Goal: Information Seeking & Learning: Learn about a topic

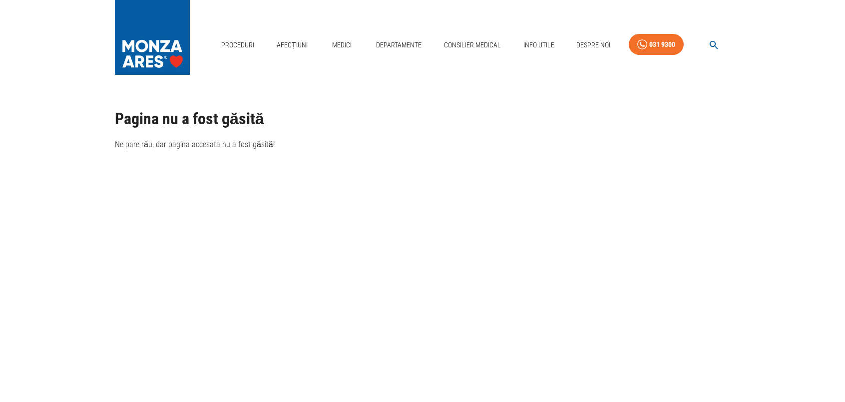
click at [714, 47] on icon "button" at bounding box center [713, 44] width 11 height 11
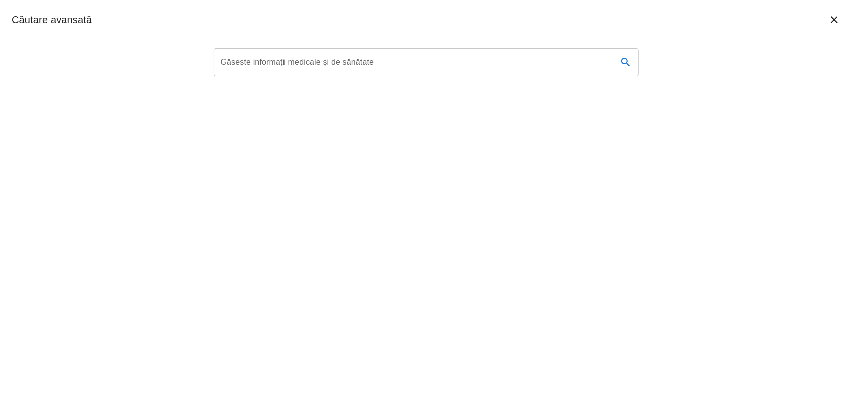
type textarea "oronarografie"
click at [272, 60] on div "Găsește informații medicale și de sănătate Găsește informații medicale și de să…" at bounding box center [426, 62] width 425 height 28
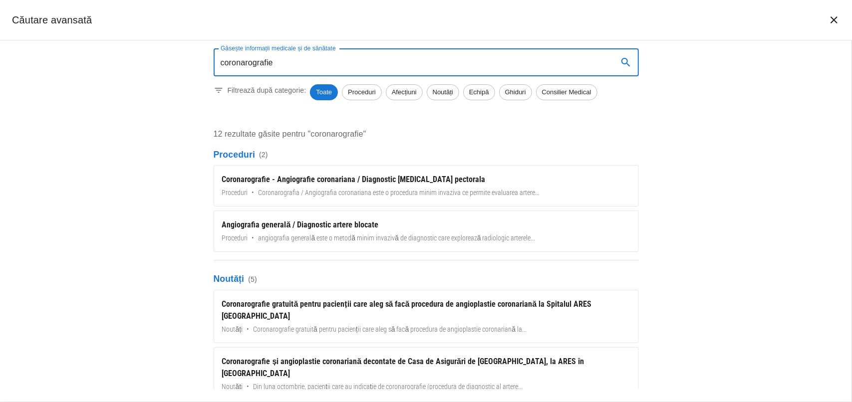
type input "coronarografie"
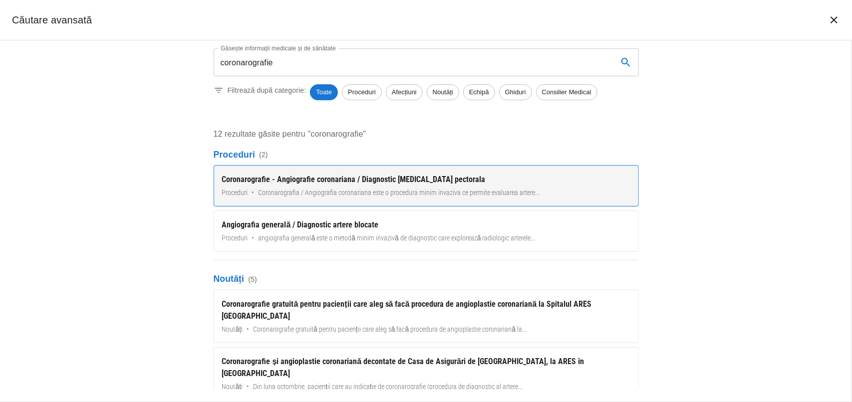
click at [275, 180] on div "Coronarografie - Angiografie coronariana / Diagnostic [MEDICAL_DATA] pectorala" at bounding box center [426, 180] width 408 height 12
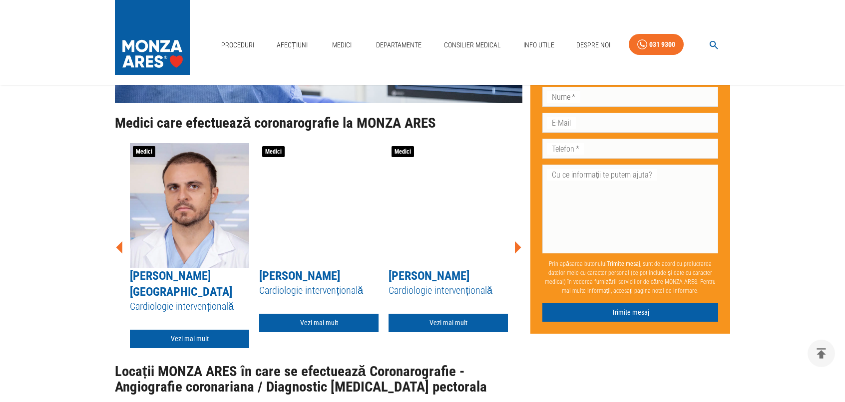
scroll to position [3844, 0]
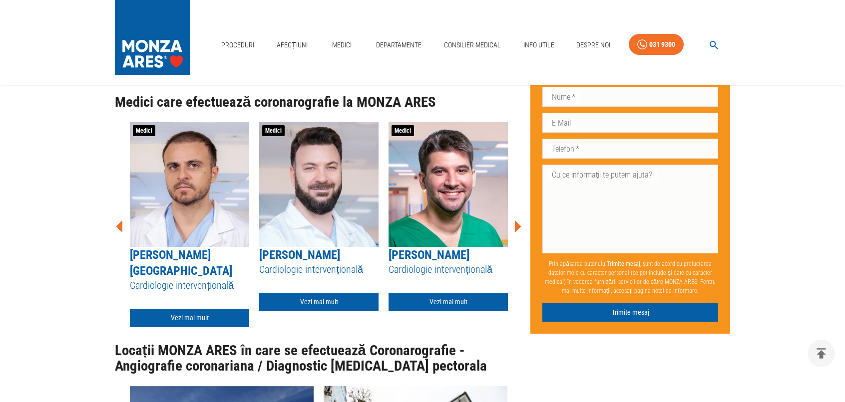
click at [517, 220] on icon at bounding box center [518, 226] width 6 height 12
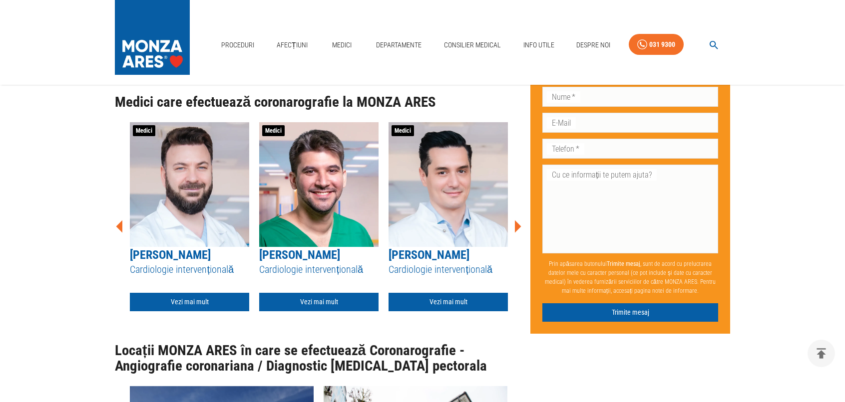
click at [517, 220] on icon at bounding box center [518, 226] width 6 height 12
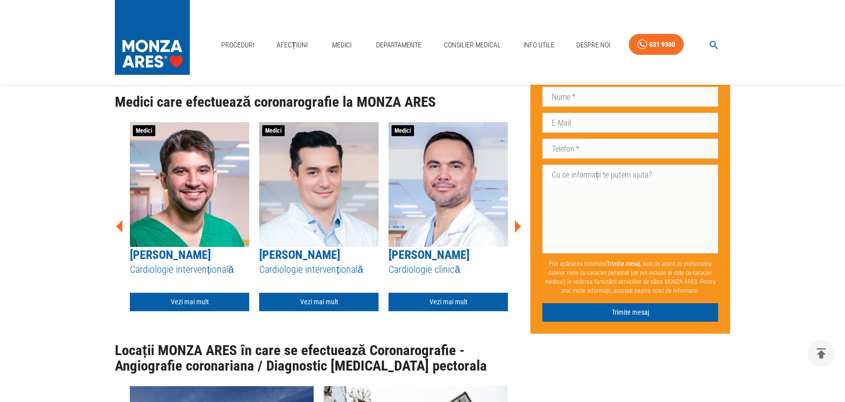
click at [517, 220] on icon at bounding box center [518, 226] width 6 height 12
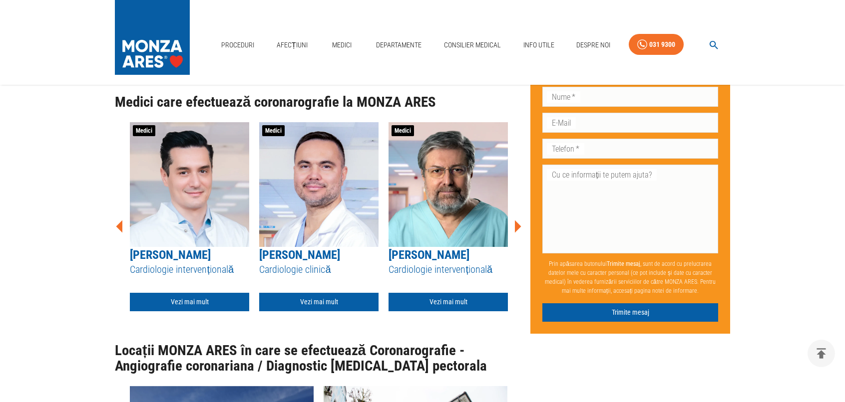
click at [517, 220] on icon at bounding box center [518, 226] width 6 height 12
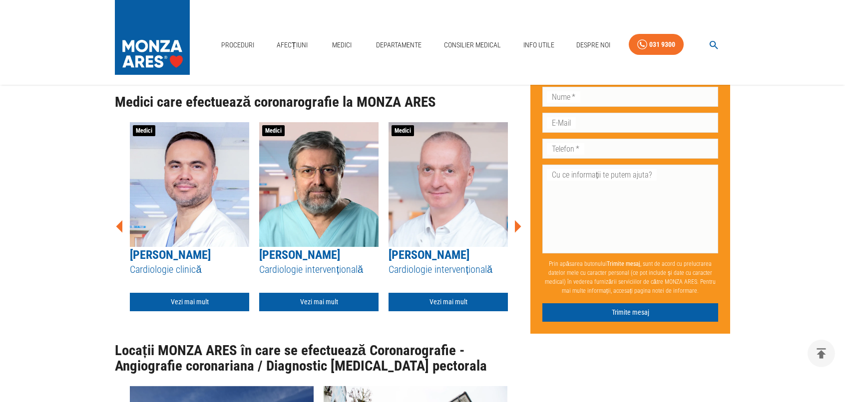
click at [517, 220] on icon at bounding box center [518, 226] width 6 height 12
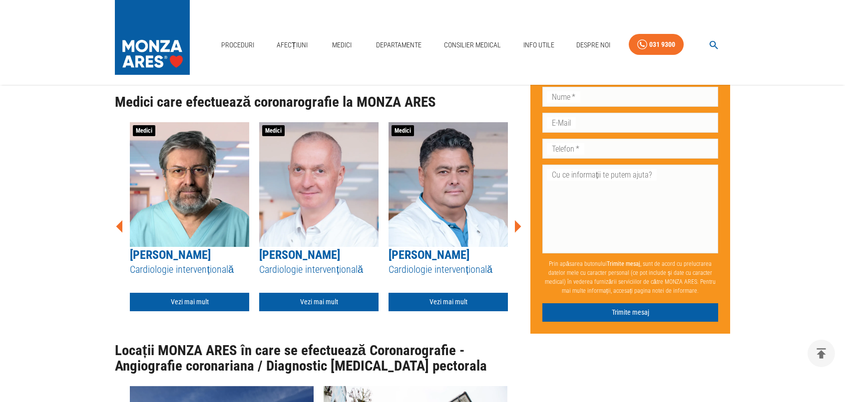
click at [517, 220] on icon at bounding box center [518, 226] width 6 height 12
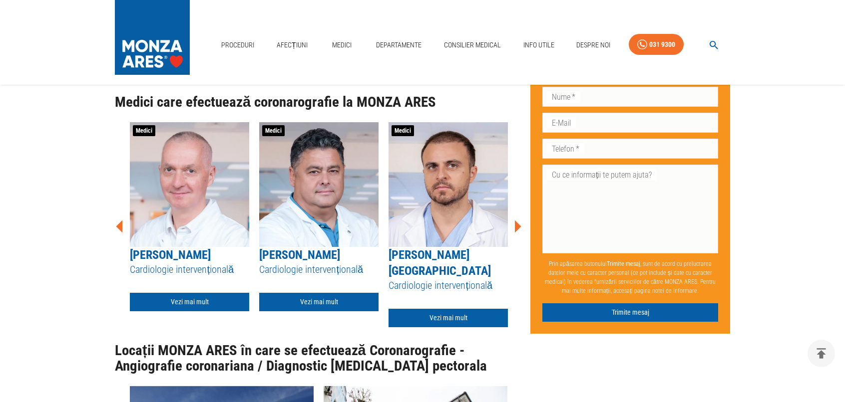
click at [517, 220] on icon at bounding box center [518, 226] width 6 height 12
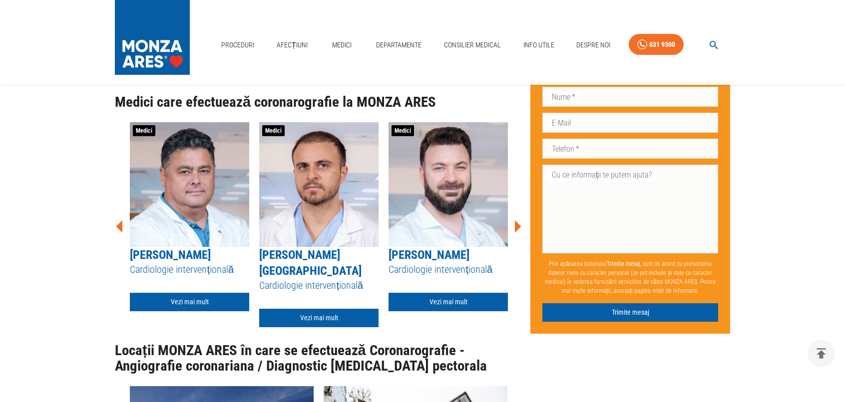
click at [517, 220] on icon at bounding box center [518, 226] width 6 height 12
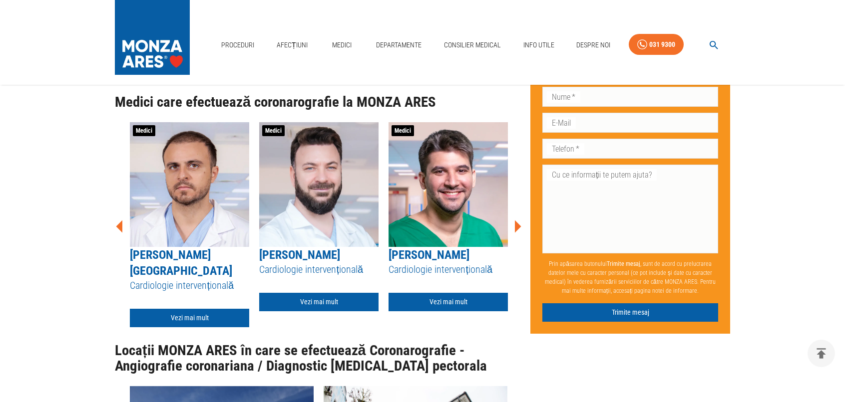
click at [517, 220] on icon at bounding box center [518, 226] width 6 height 12
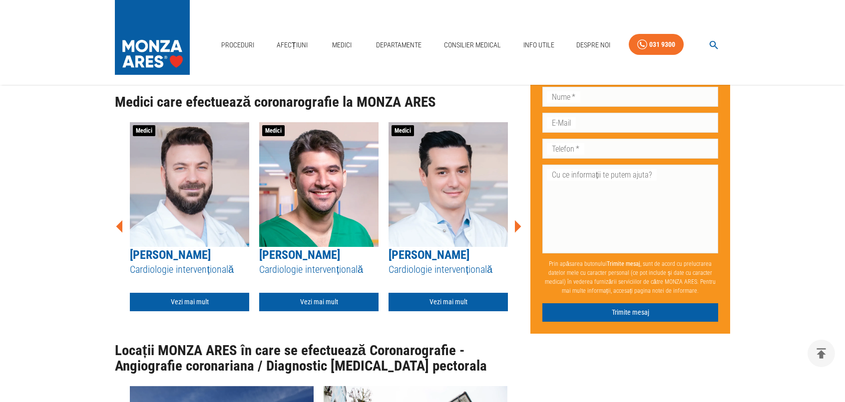
click at [517, 220] on icon at bounding box center [518, 226] width 6 height 12
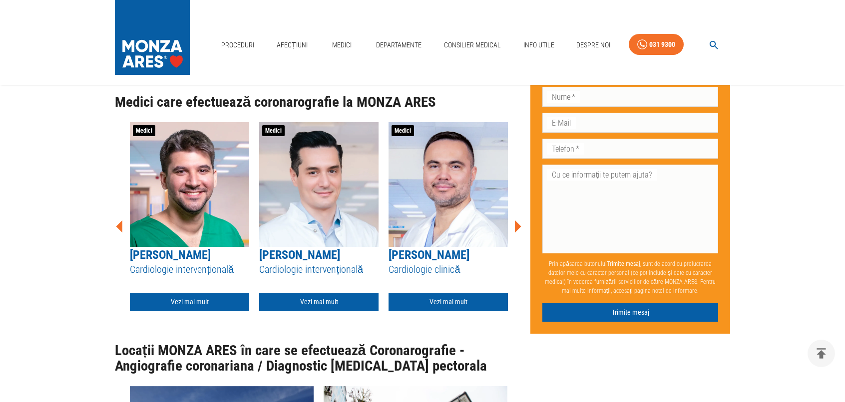
click at [517, 220] on icon at bounding box center [518, 226] width 6 height 12
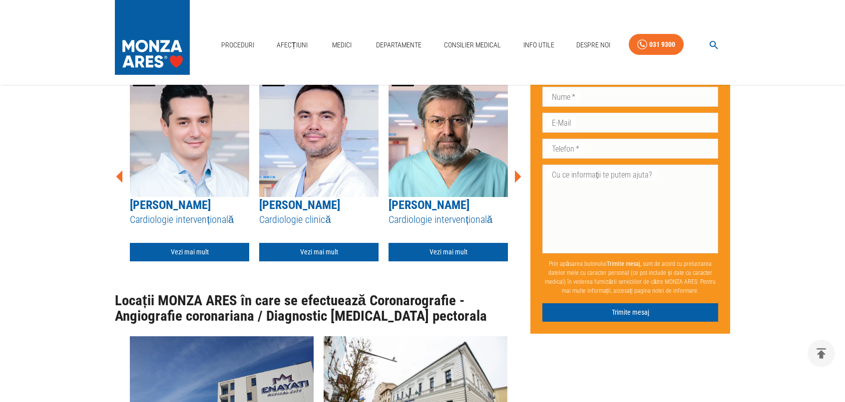
scroll to position [3694, 0]
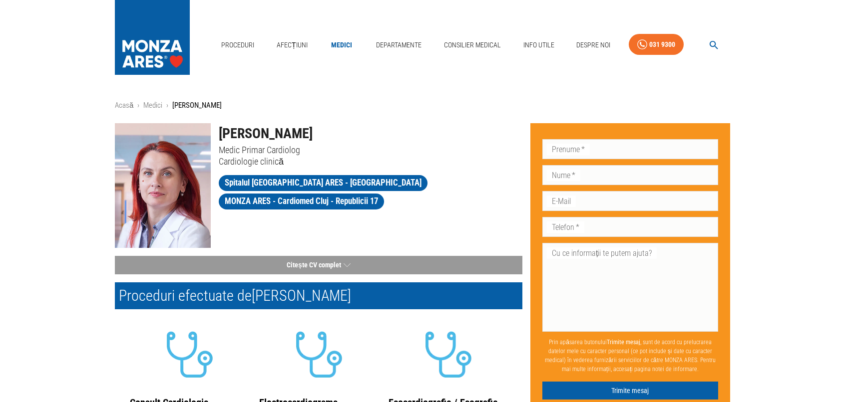
click at [406, 130] on h1 "Dr. Amelia Ghicu" at bounding box center [371, 133] width 304 height 21
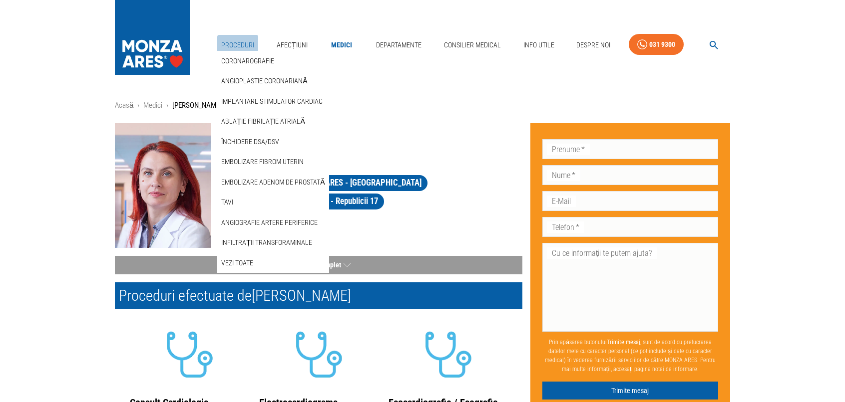
click at [248, 45] on link "Proceduri" at bounding box center [237, 45] width 41 height 20
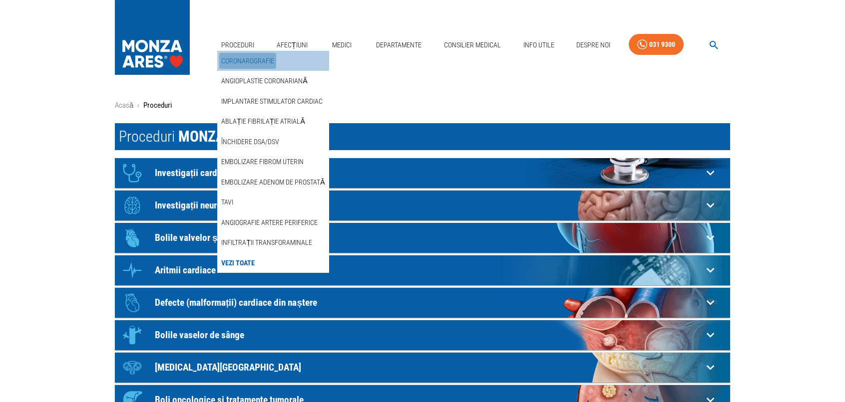
click at [263, 59] on link "Coronarografie" at bounding box center [247, 61] width 57 height 16
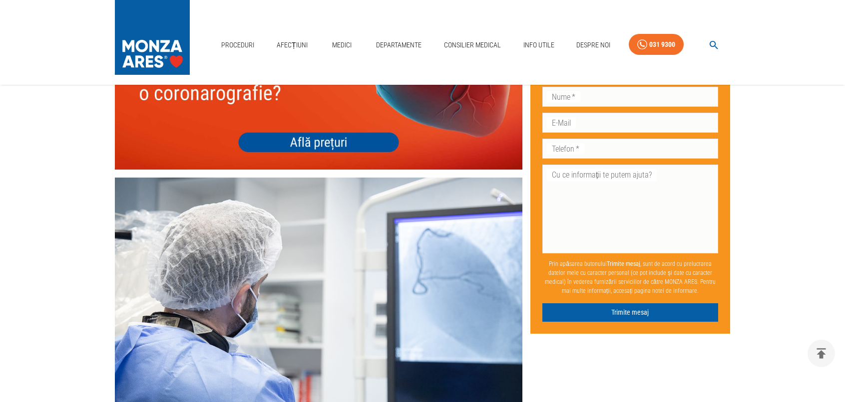
scroll to position [3744, 0]
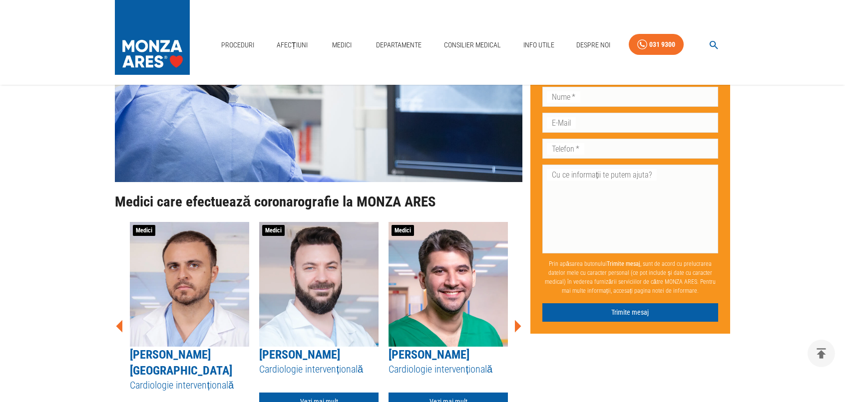
click at [198, 245] on img at bounding box center [189, 284] width 119 height 125
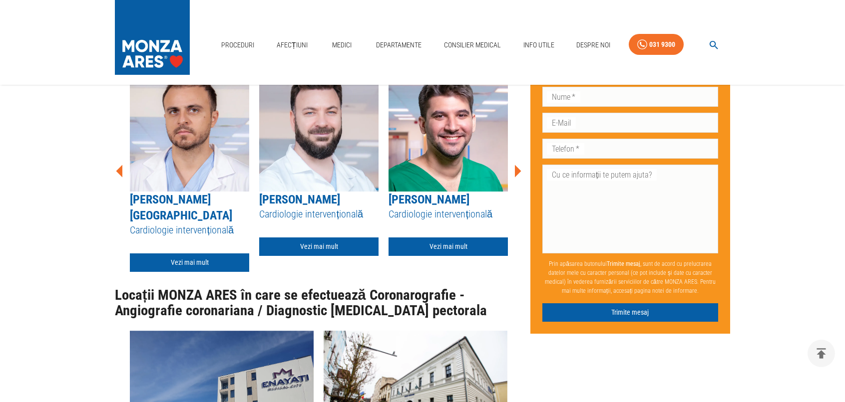
scroll to position [3944, 0]
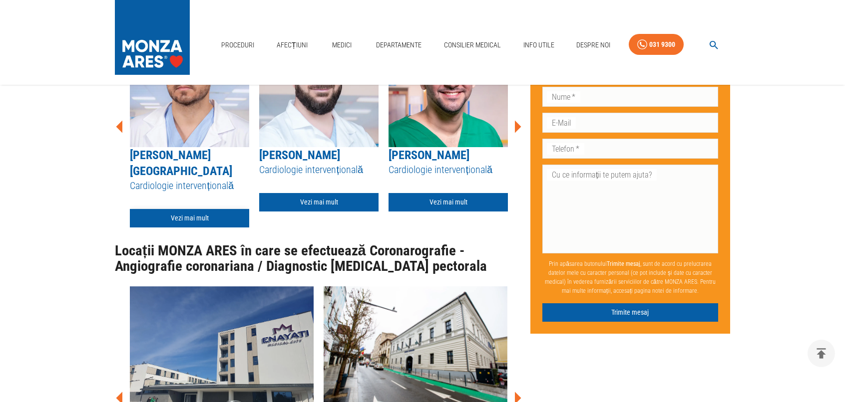
click at [189, 209] on link "Vezi mai mult" at bounding box center [189, 218] width 119 height 18
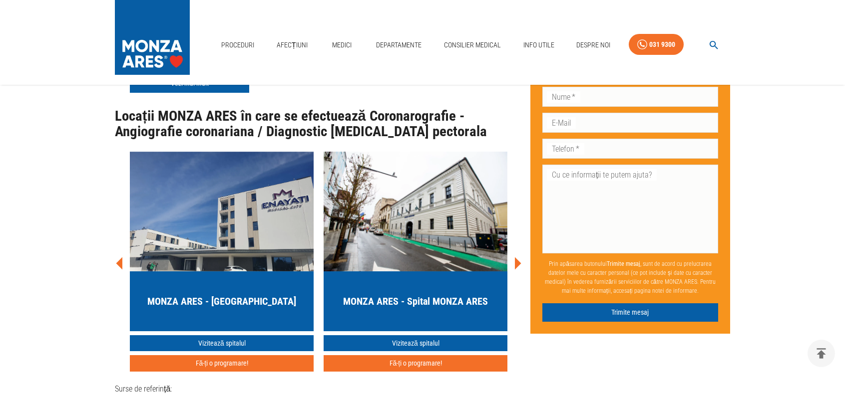
scroll to position [3879, 0]
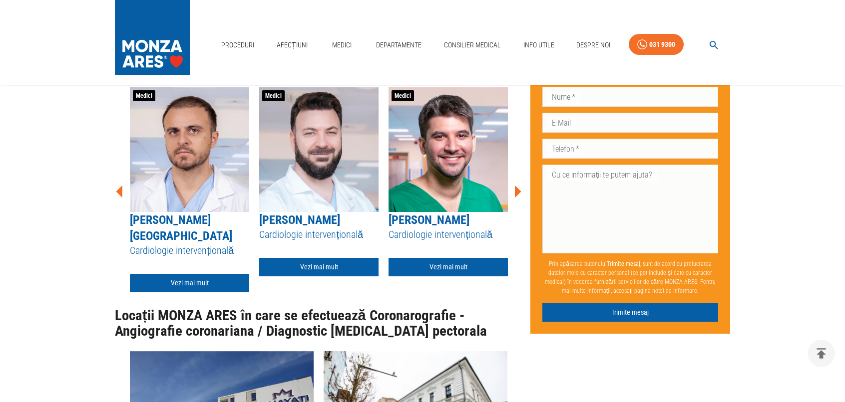
click at [311, 177] on img at bounding box center [318, 149] width 119 height 125
click at [323, 159] on img at bounding box center [318, 149] width 119 height 125
click at [327, 258] on link "Vezi mai mult" at bounding box center [318, 267] width 119 height 18
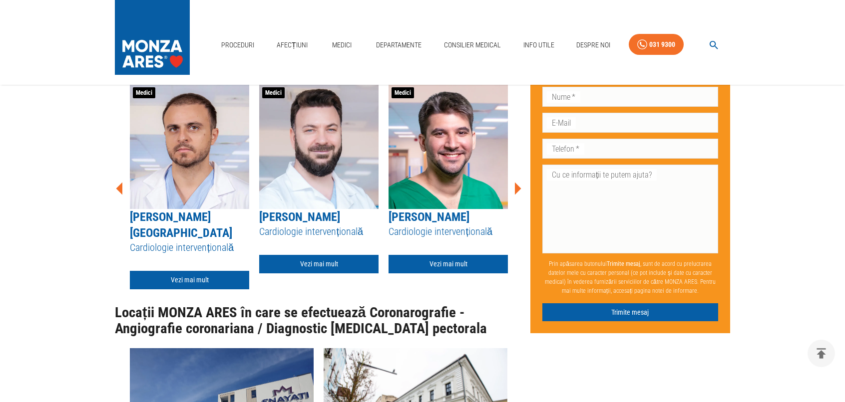
scroll to position [3262, 0]
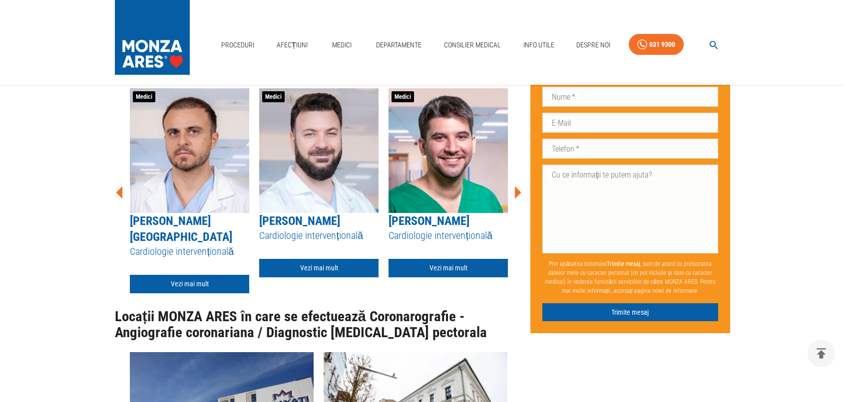
click at [440, 213] on img at bounding box center [447, 150] width 119 height 125
click at [438, 278] on link "Vezi mai mult" at bounding box center [447, 268] width 119 height 18
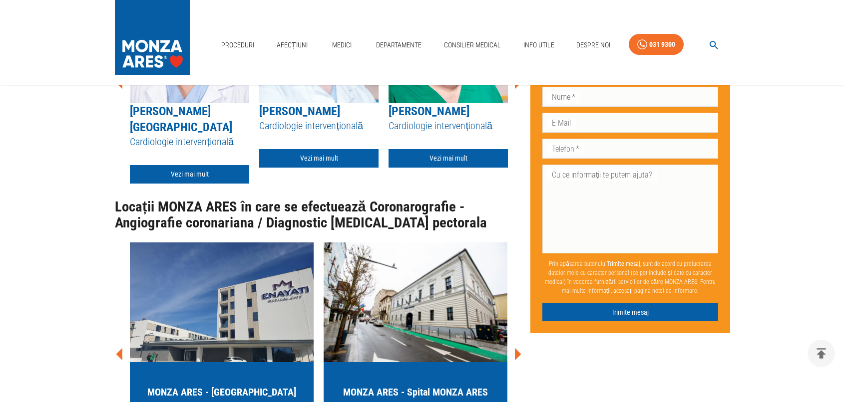
scroll to position [3311, 0]
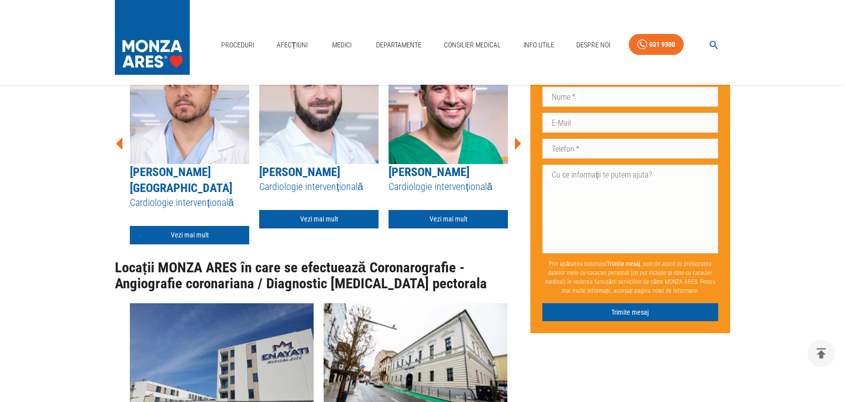
click at [515, 150] on icon at bounding box center [518, 143] width 6 height 12
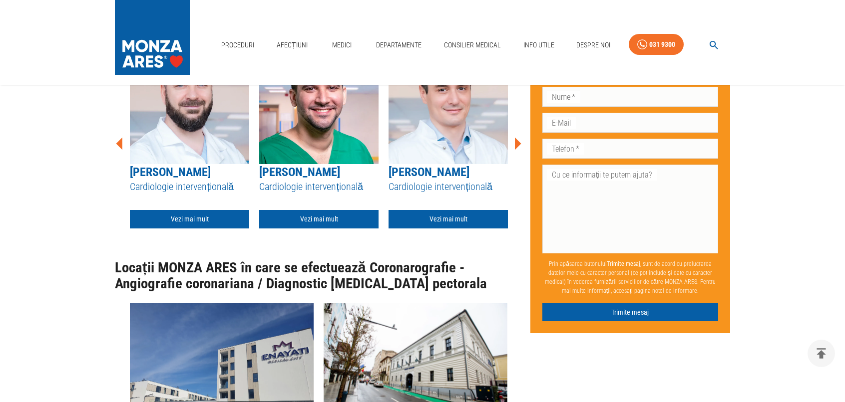
click at [442, 164] on img at bounding box center [447, 101] width 119 height 125
click at [436, 229] on link "Vezi mai mult" at bounding box center [447, 219] width 119 height 18
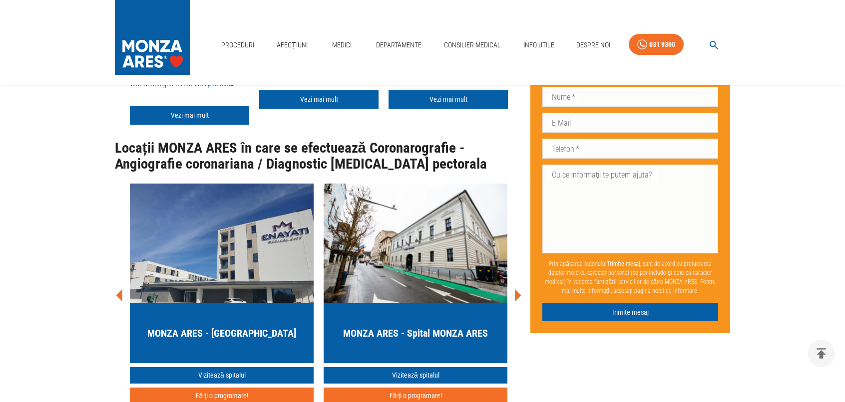
scroll to position [3405, 0]
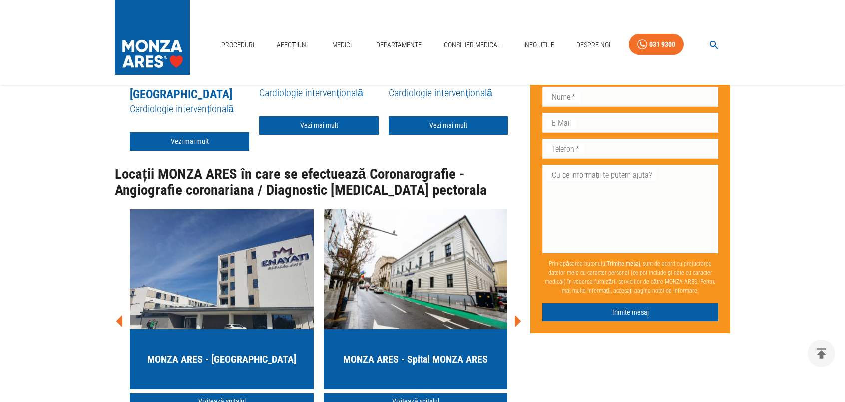
click at [514, 65] on icon at bounding box center [517, 50] width 30 height 30
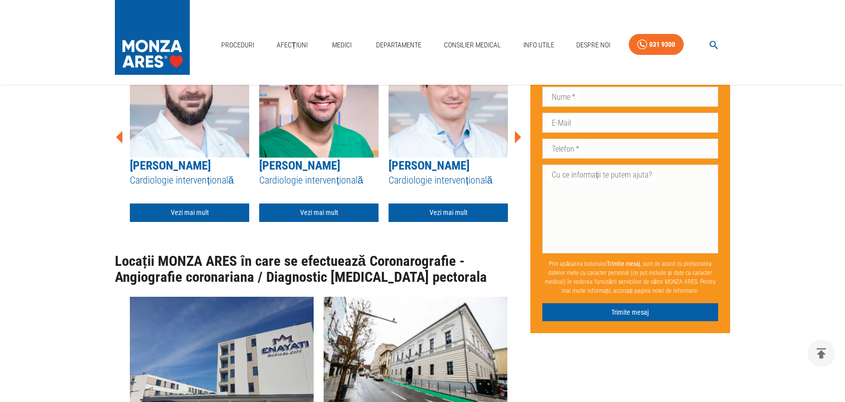
scroll to position [3305, 0]
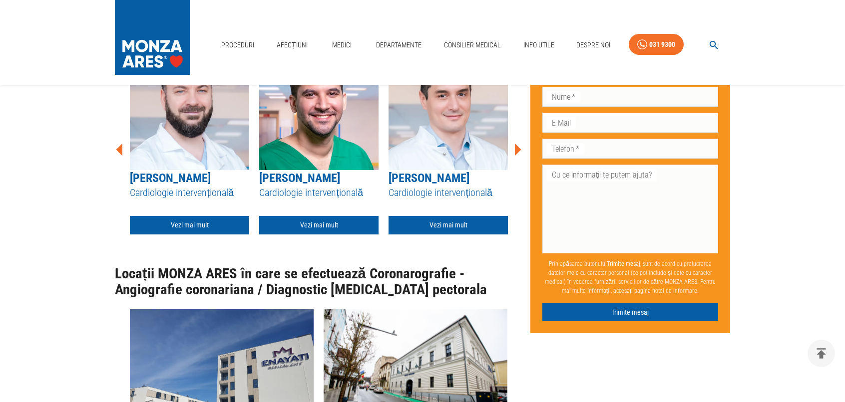
click at [519, 165] on icon at bounding box center [517, 150] width 30 height 30
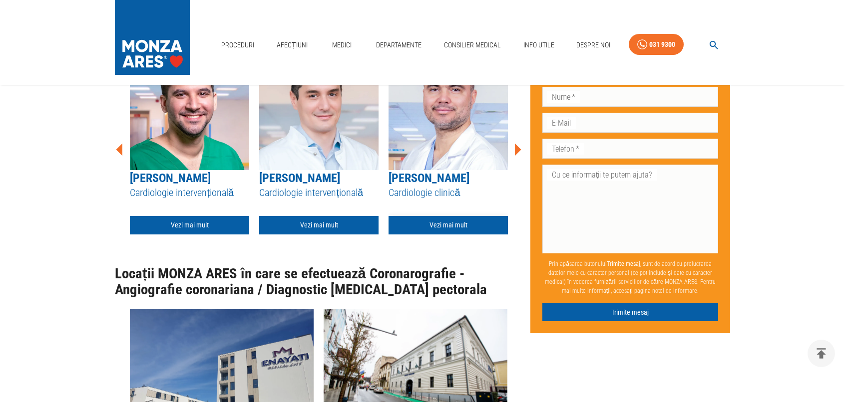
click at [445, 235] on link "Vezi mai mult" at bounding box center [447, 225] width 119 height 18
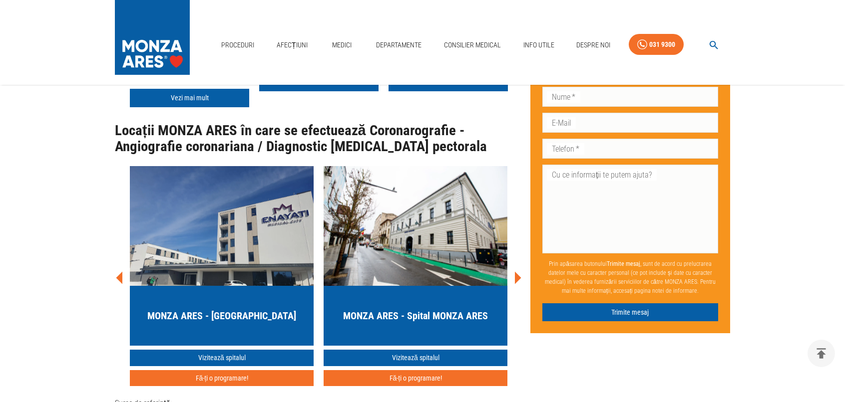
scroll to position [3298, 0]
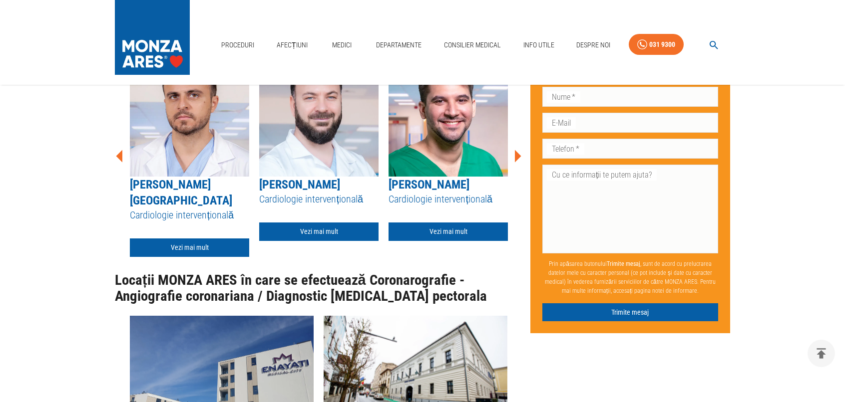
click at [520, 171] on icon at bounding box center [517, 156] width 30 height 30
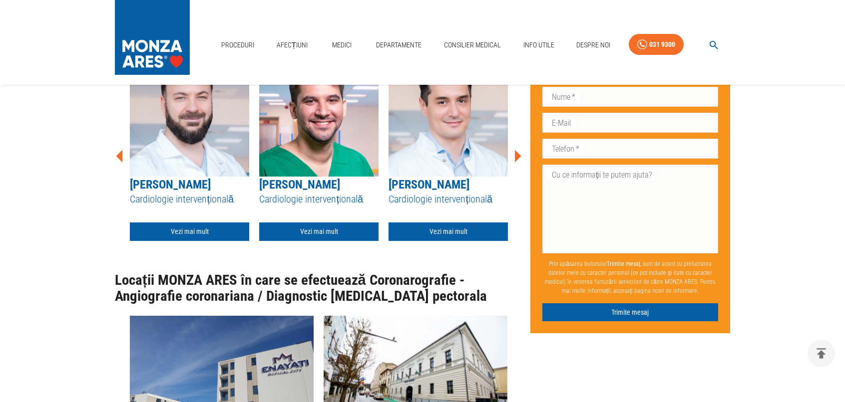
click at [520, 171] on icon at bounding box center [517, 156] width 30 height 30
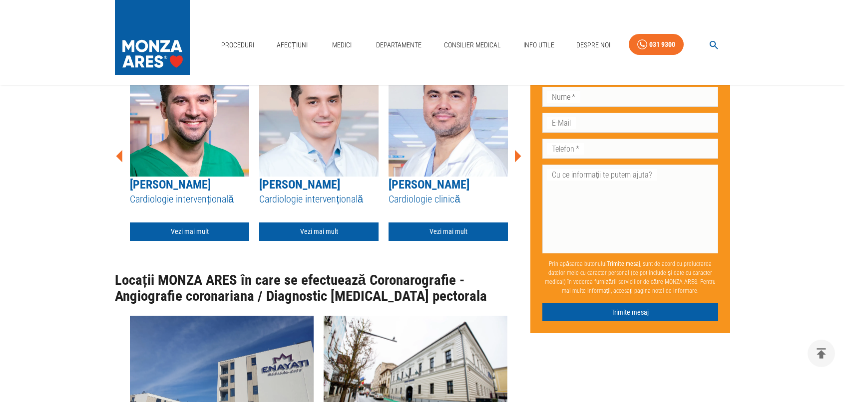
click at [520, 171] on icon at bounding box center [517, 156] width 30 height 30
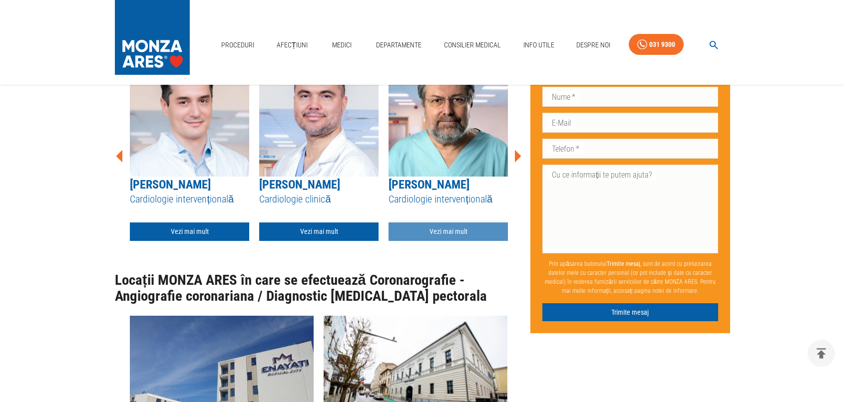
click at [465, 241] on link "Vezi mai mult" at bounding box center [447, 232] width 119 height 18
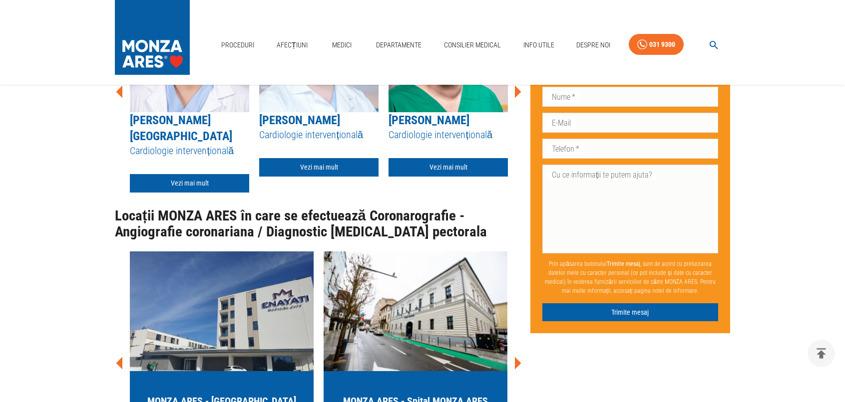
scroll to position [3342, 0]
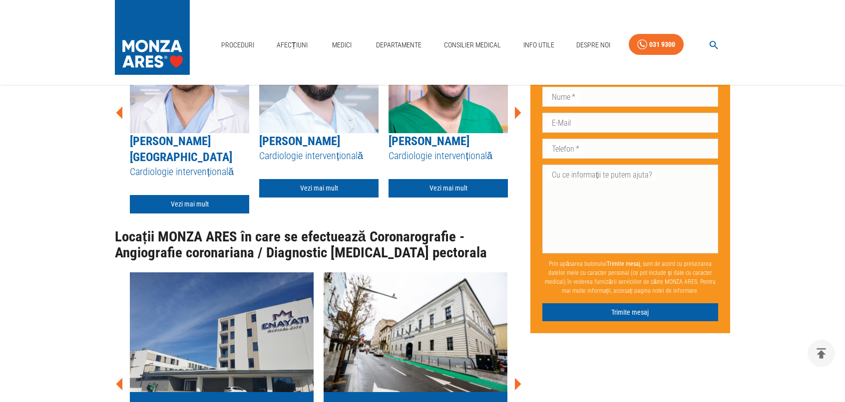
click at [517, 119] on icon at bounding box center [518, 112] width 6 height 12
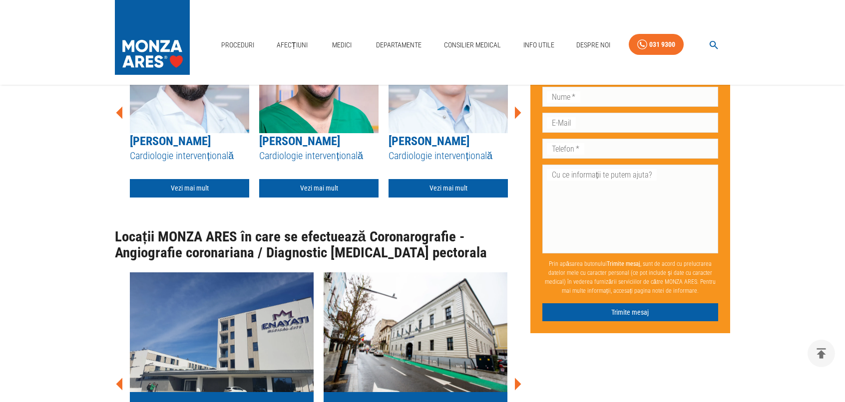
click at [517, 119] on icon at bounding box center [518, 112] width 6 height 12
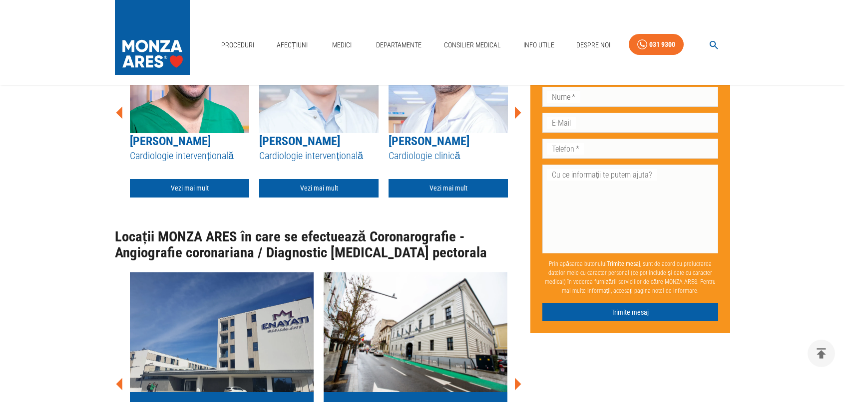
click at [517, 119] on icon at bounding box center [518, 112] width 6 height 12
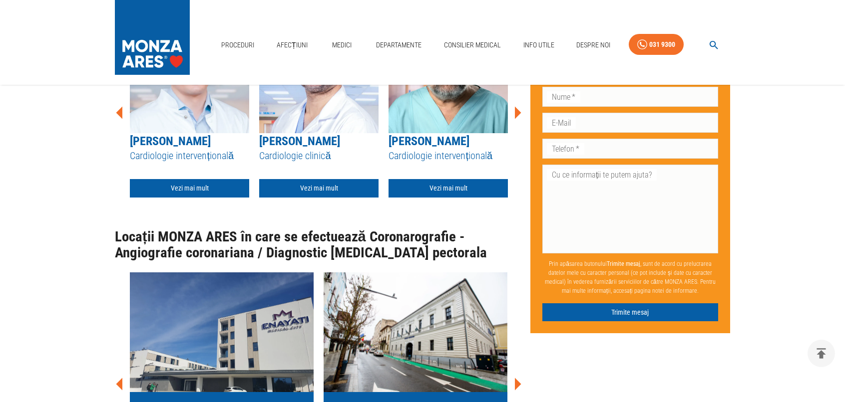
click at [517, 119] on icon at bounding box center [518, 112] width 6 height 12
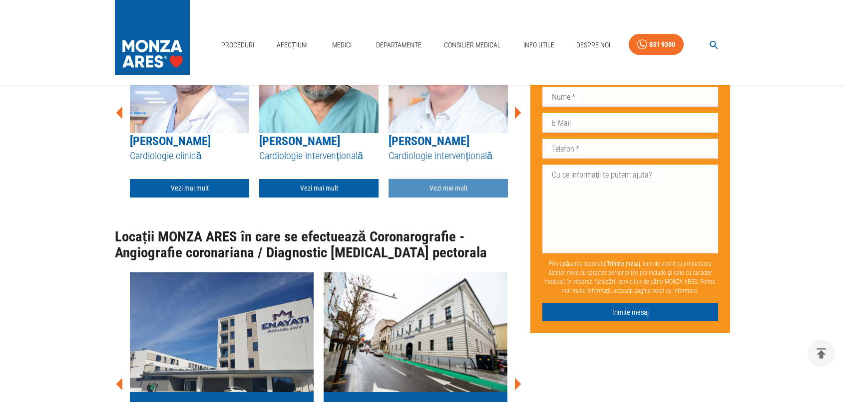
click at [450, 198] on link "Vezi mai mult" at bounding box center [447, 188] width 119 height 18
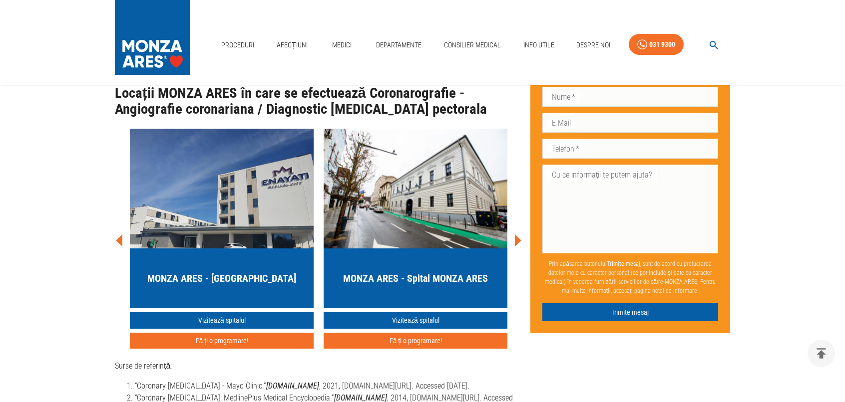
scroll to position [3286, 0]
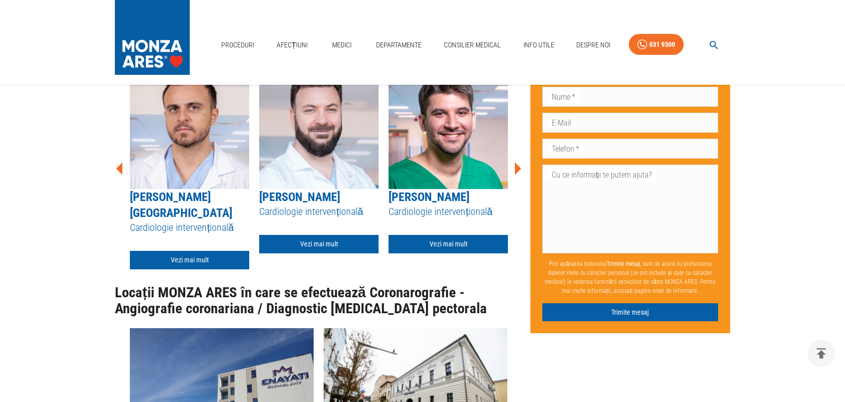
click at [512, 184] on icon at bounding box center [517, 169] width 30 height 30
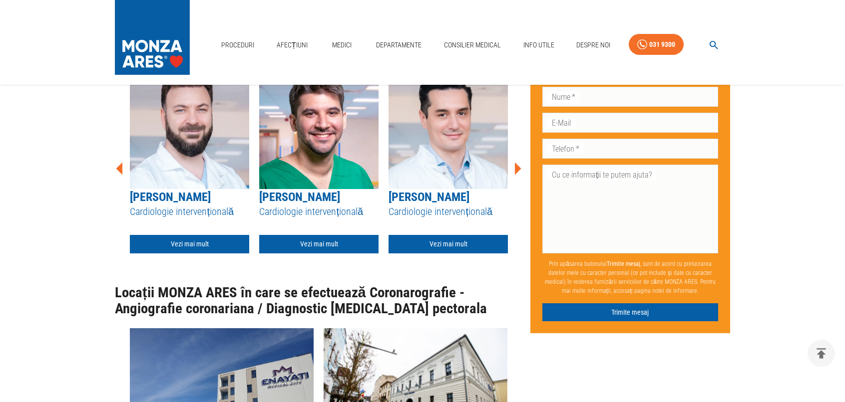
click at [512, 184] on icon at bounding box center [517, 169] width 30 height 30
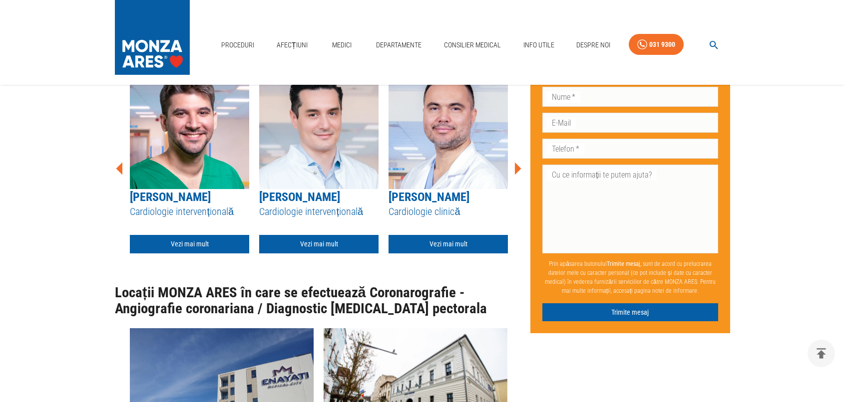
click at [512, 184] on icon at bounding box center [517, 169] width 30 height 30
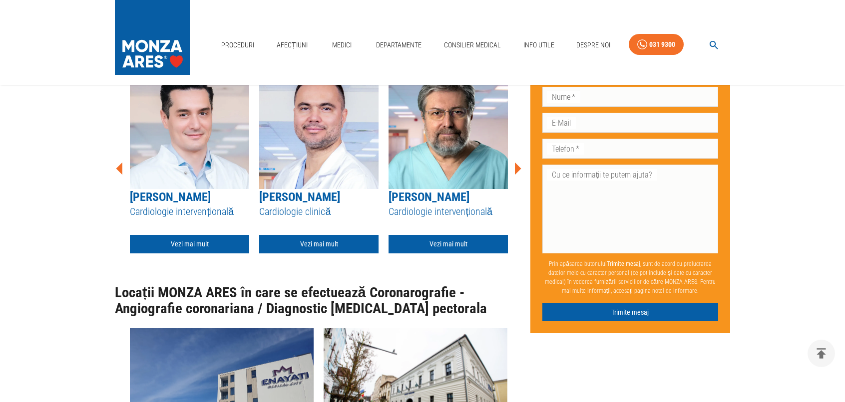
click at [512, 184] on icon at bounding box center [517, 169] width 30 height 30
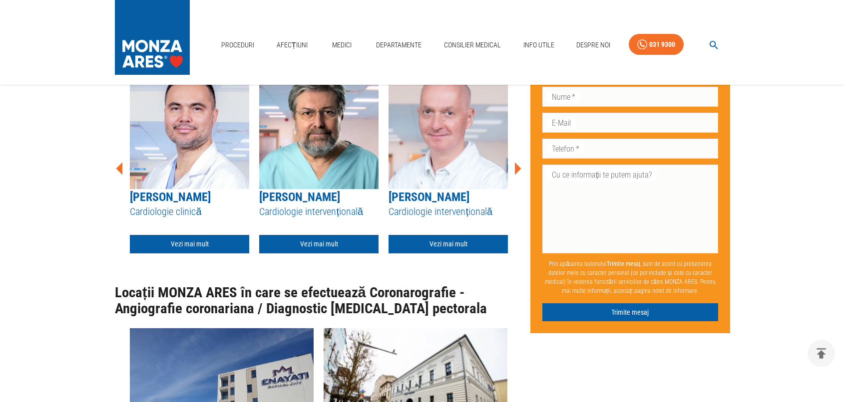
click at [512, 184] on icon at bounding box center [517, 169] width 30 height 30
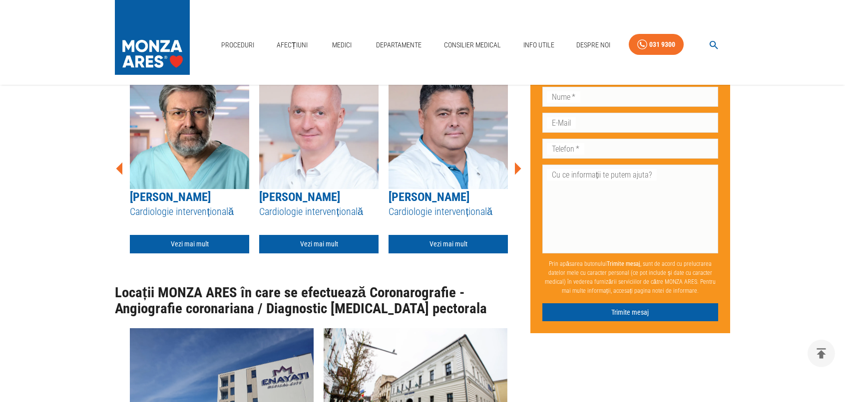
click at [512, 184] on icon at bounding box center [517, 169] width 30 height 30
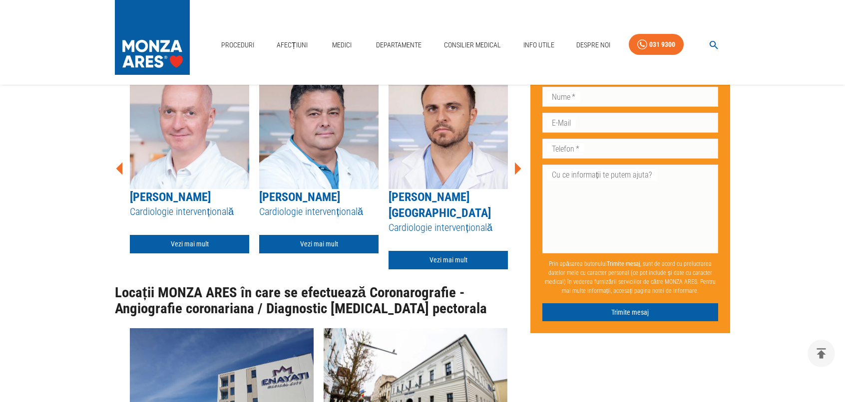
click at [512, 184] on icon at bounding box center [517, 169] width 30 height 30
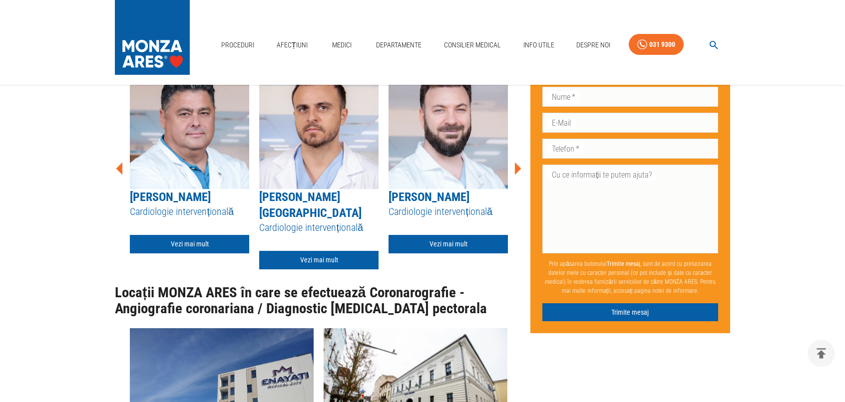
click at [119, 184] on icon at bounding box center [120, 169] width 30 height 30
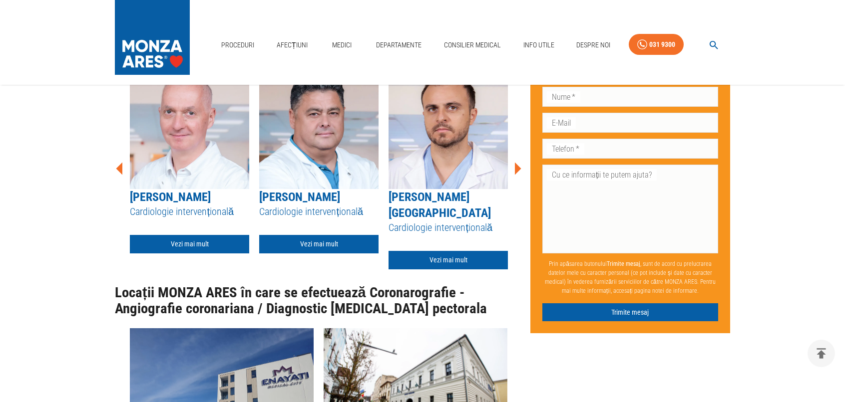
click at [118, 184] on icon at bounding box center [120, 169] width 30 height 30
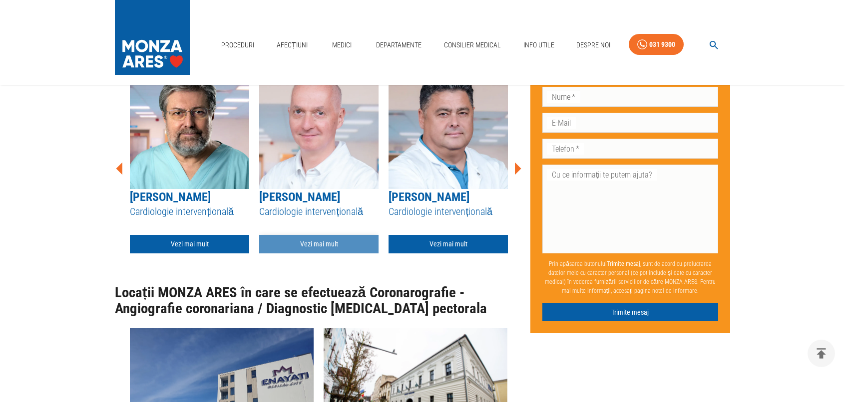
click at [325, 254] on link "Vezi mai mult" at bounding box center [318, 244] width 119 height 18
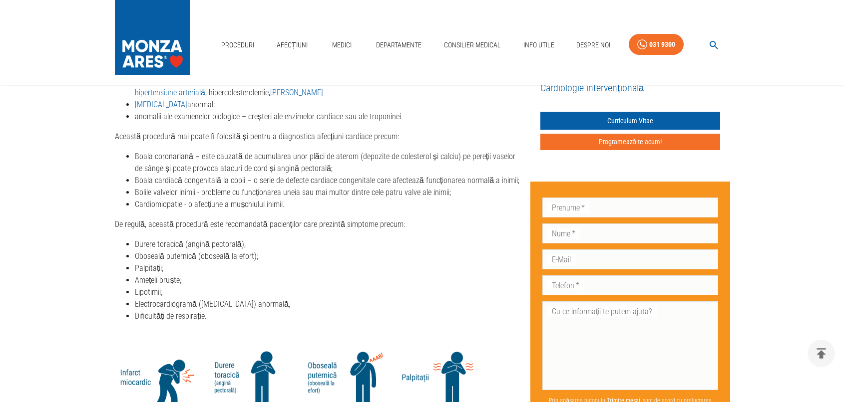
scroll to position [1027, 0]
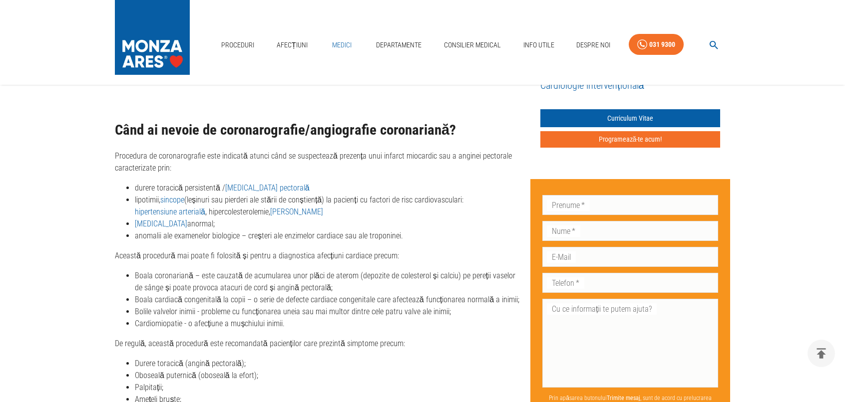
click at [337, 42] on link "Medici" at bounding box center [341, 45] width 32 height 20
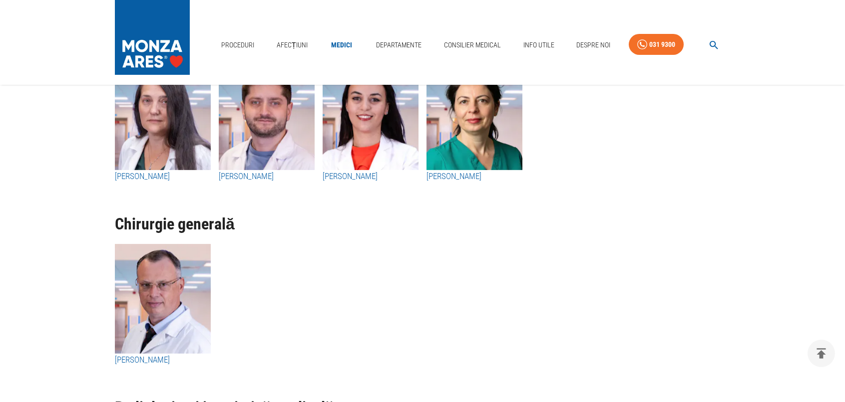
scroll to position [3363, 0]
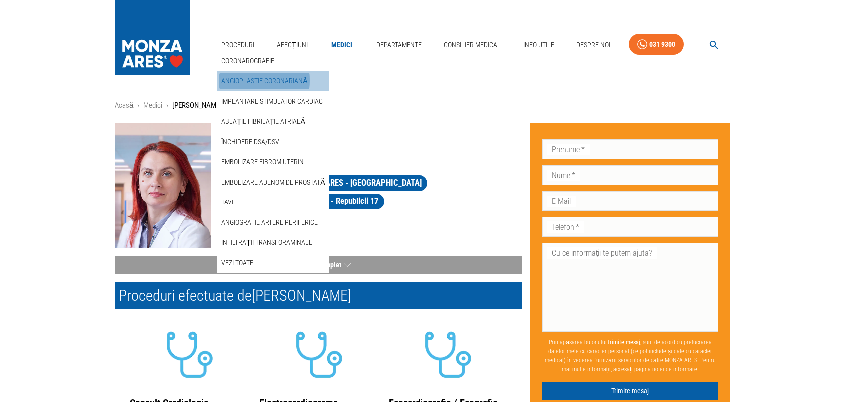
click at [234, 80] on link "Angioplastie coronariană" at bounding box center [264, 81] width 90 height 16
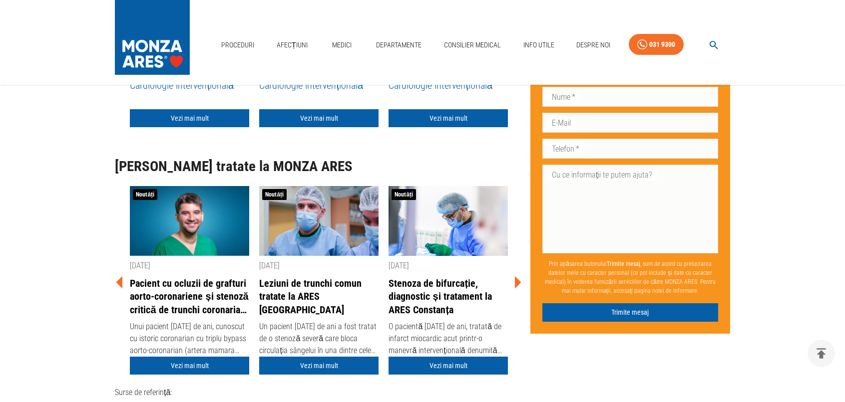
scroll to position [3894, 0]
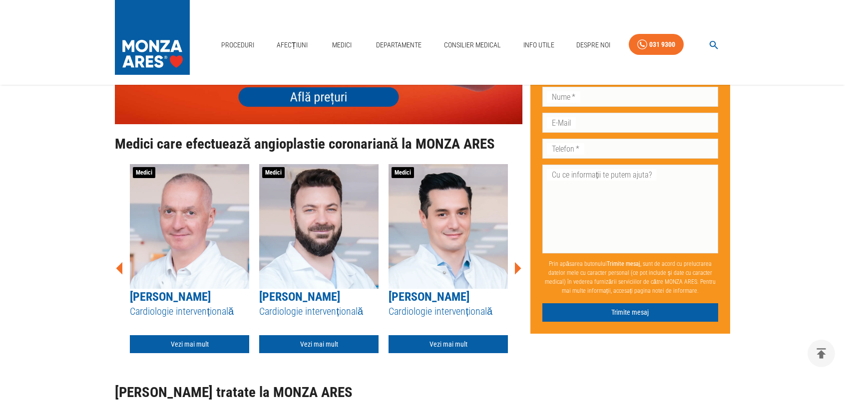
click at [515, 262] on icon at bounding box center [518, 268] width 6 height 12
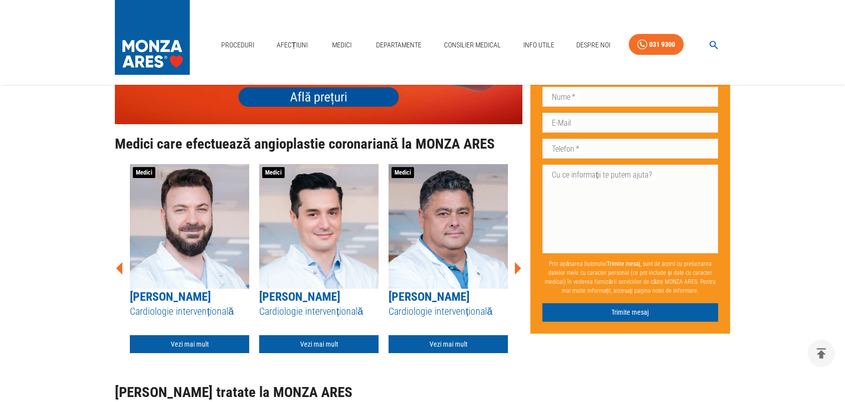
click at [515, 262] on icon at bounding box center [518, 268] width 6 height 12
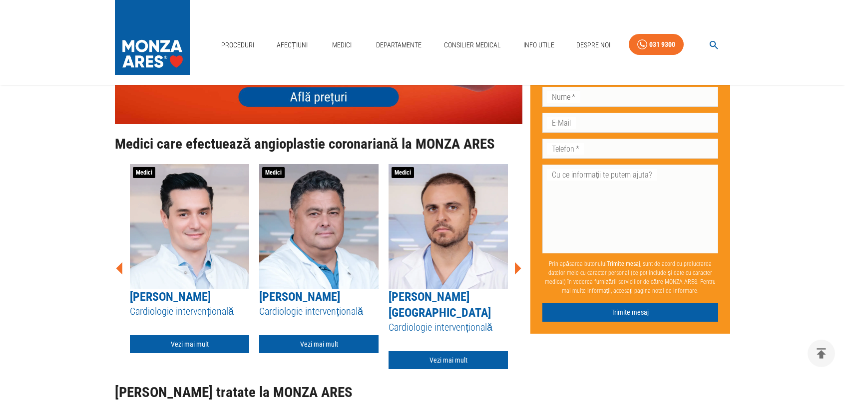
click at [515, 262] on icon at bounding box center [518, 268] width 6 height 12
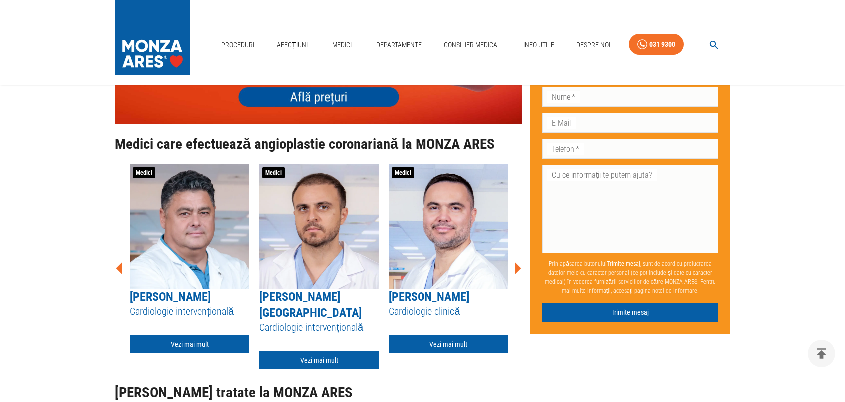
click at [515, 262] on icon at bounding box center [518, 268] width 6 height 12
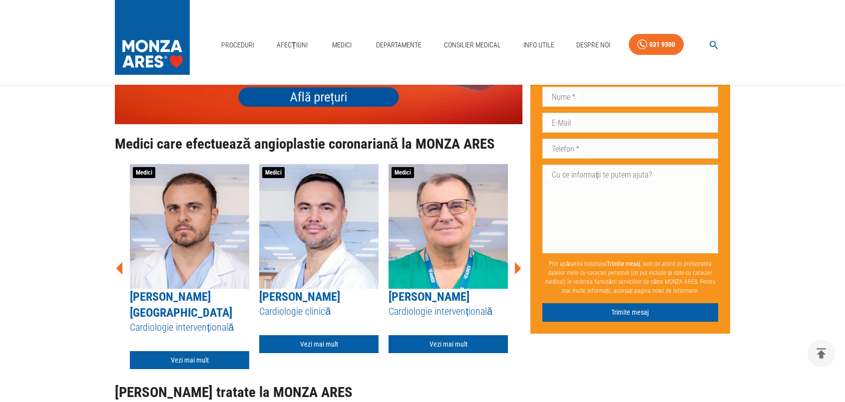
click at [515, 262] on icon at bounding box center [518, 268] width 6 height 12
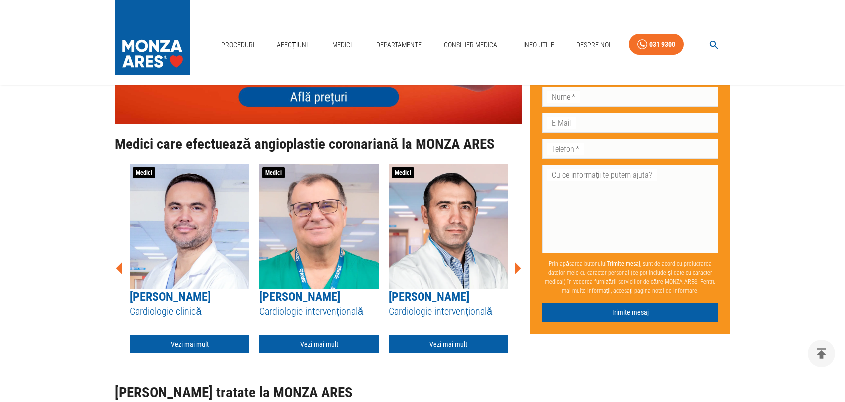
click at [515, 262] on icon at bounding box center [518, 268] width 6 height 12
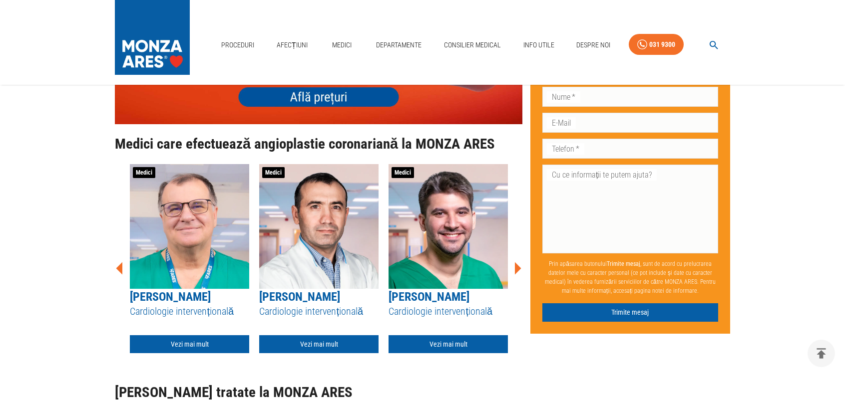
click at [515, 262] on icon at bounding box center [518, 268] width 6 height 12
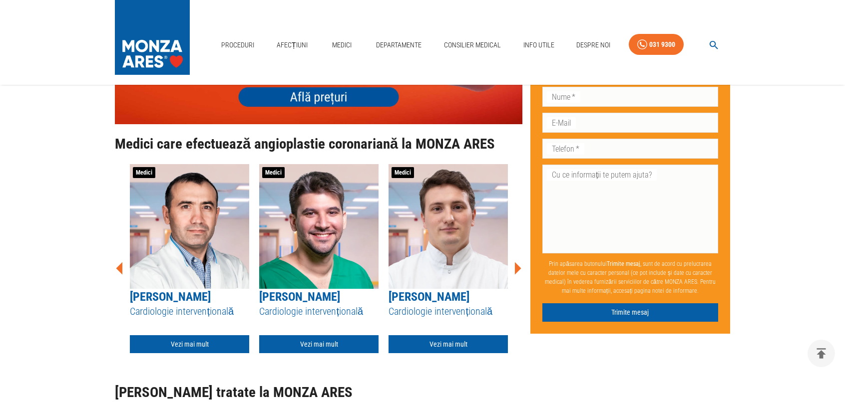
click at [515, 262] on icon at bounding box center [518, 268] width 6 height 12
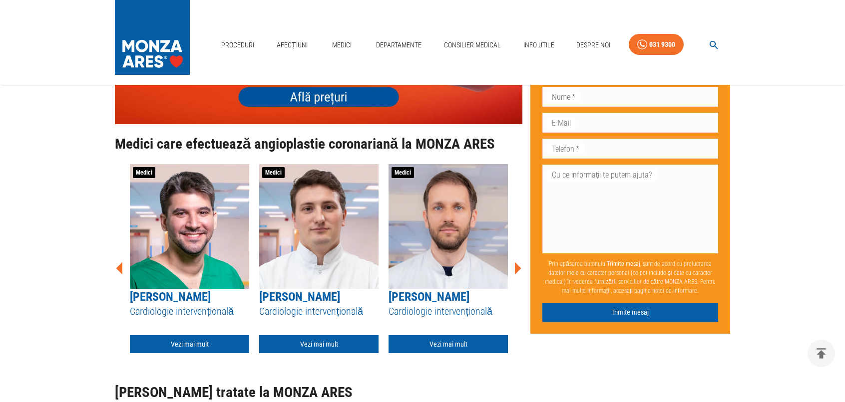
click at [515, 262] on icon at bounding box center [518, 268] width 6 height 12
click at [313, 335] on link "Vezi mai mult" at bounding box center [318, 344] width 119 height 18
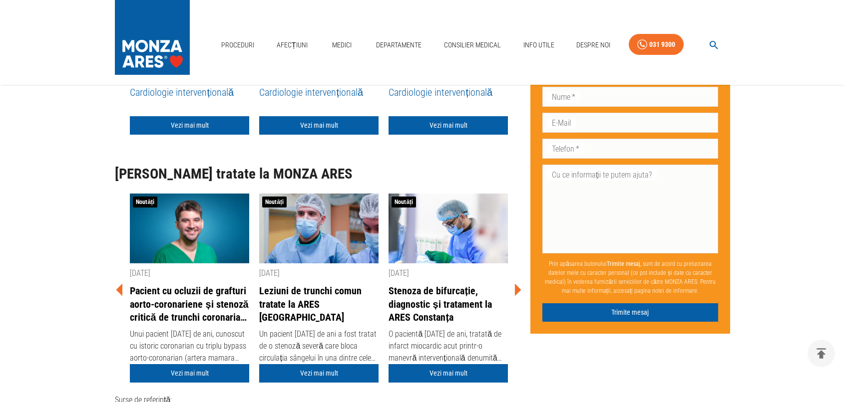
scroll to position [2936, 0]
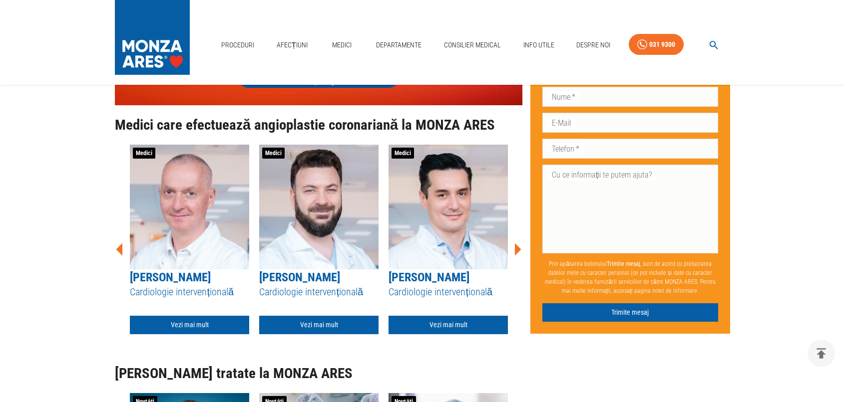
click at [515, 256] on icon at bounding box center [518, 249] width 6 height 12
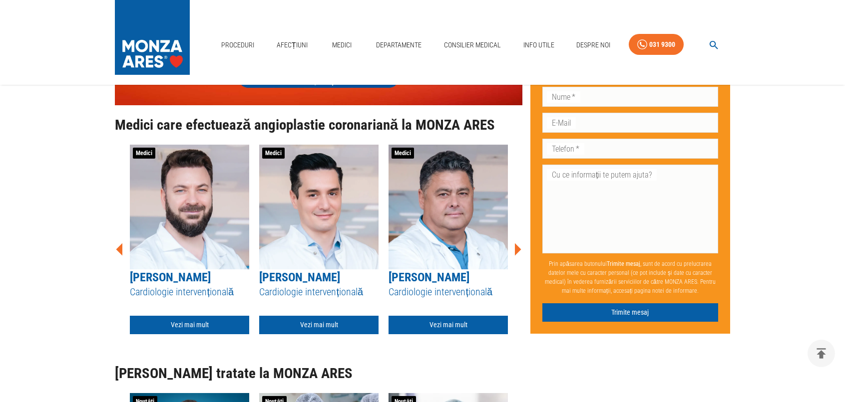
click at [515, 256] on icon at bounding box center [518, 249] width 6 height 12
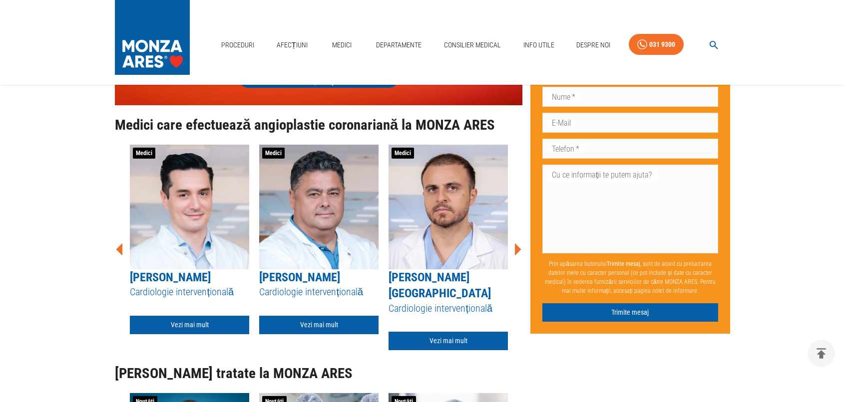
click at [515, 256] on icon at bounding box center [518, 249] width 6 height 12
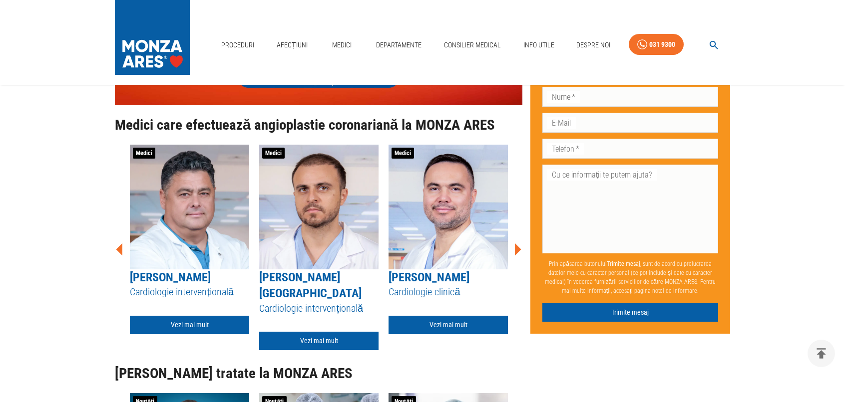
click at [515, 256] on icon at bounding box center [518, 249] width 6 height 12
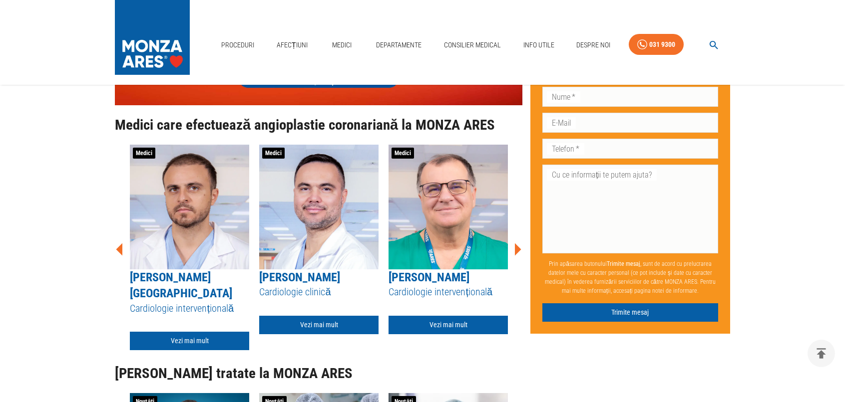
click at [515, 256] on icon at bounding box center [518, 249] width 6 height 12
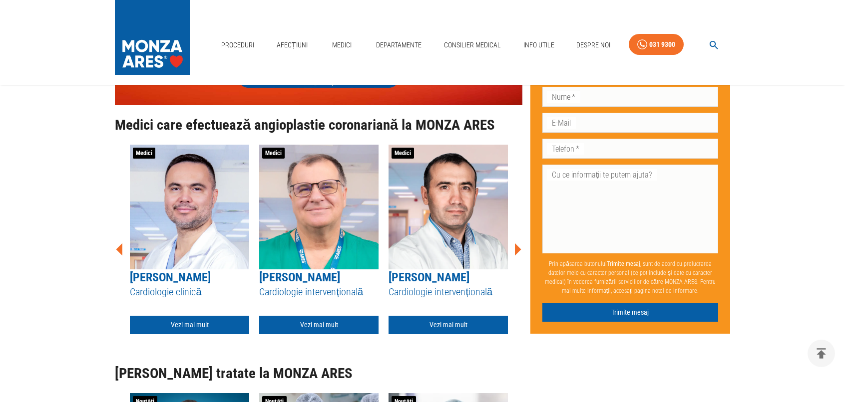
click at [515, 256] on icon at bounding box center [518, 249] width 6 height 12
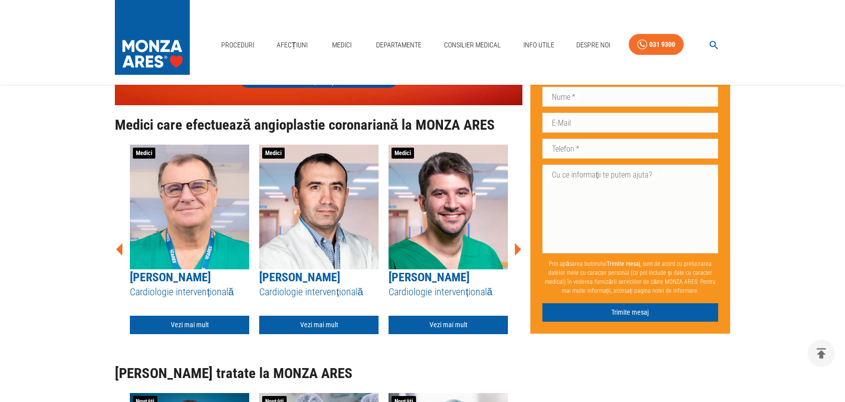
click at [515, 256] on icon at bounding box center [518, 249] width 6 height 12
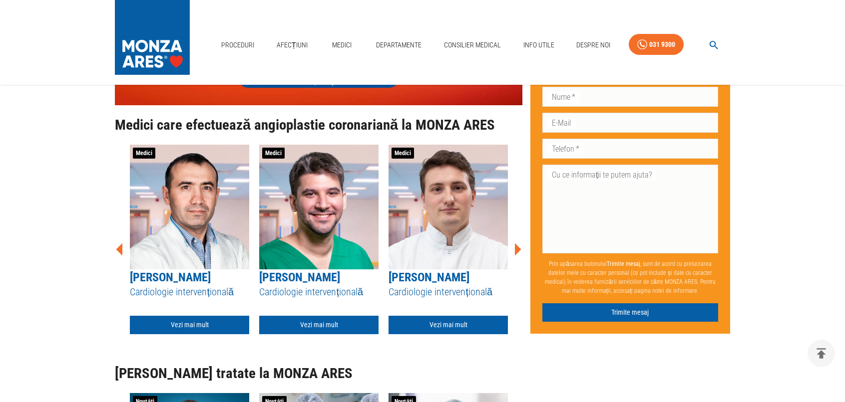
click at [515, 256] on icon at bounding box center [518, 249] width 6 height 12
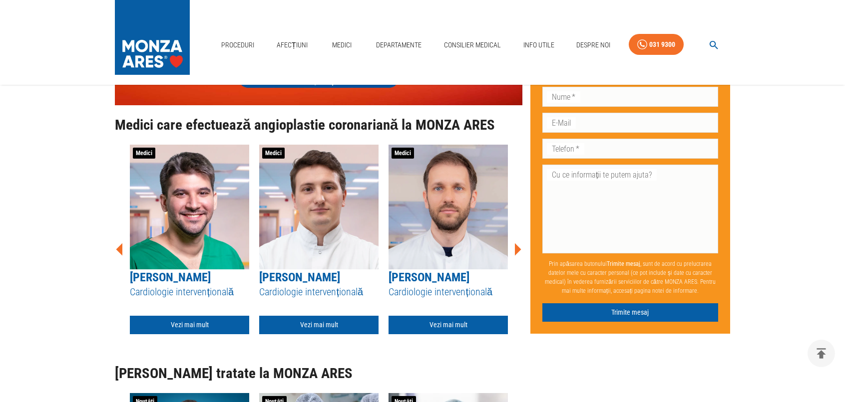
click at [515, 256] on icon at bounding box center [518, 249] width 6 height 12
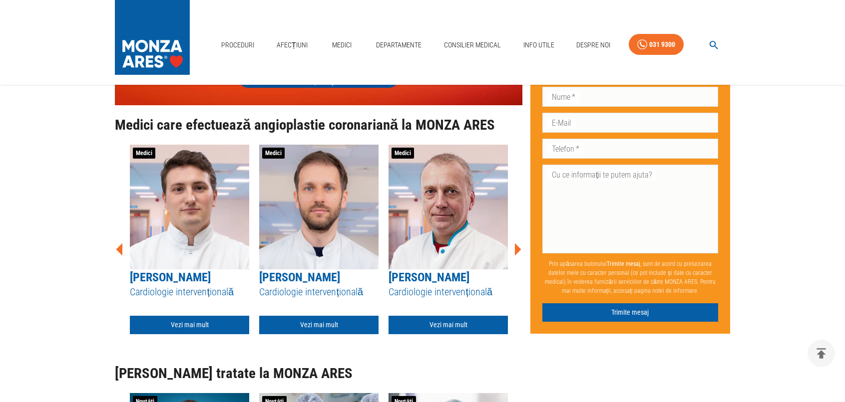
click at [515, 256] on icon at bounding box center [518, 249] width 6 height 12
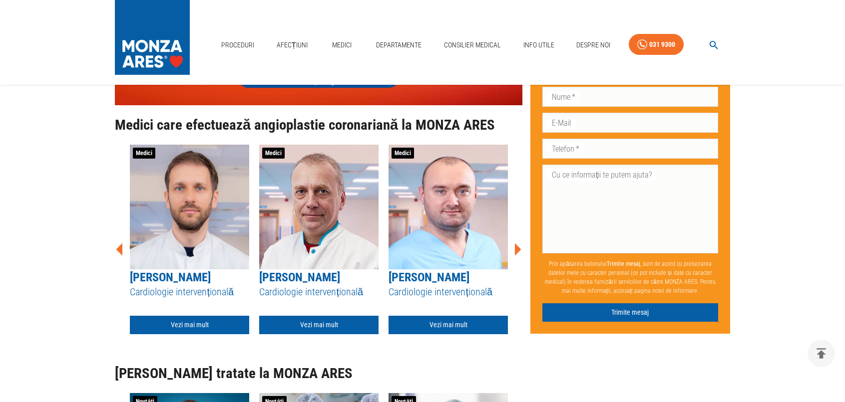
click at [515, 256] on icon at bounding box center [518, 249] width 6 height 12
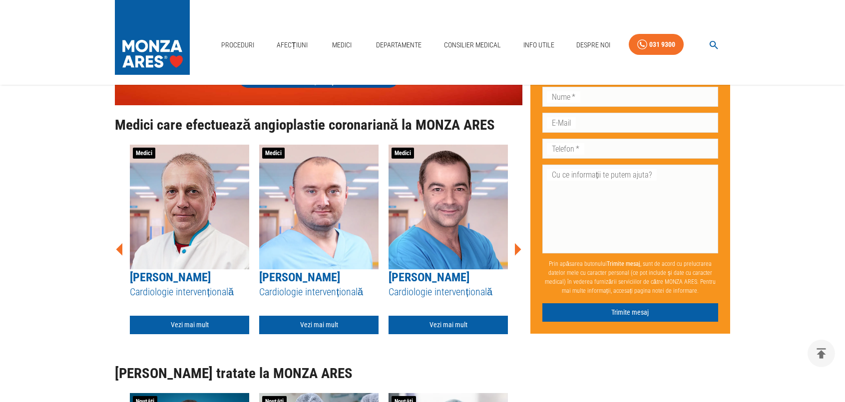
click at [515, 256] on icon at bounding box center [518, 249] width 6 height 12
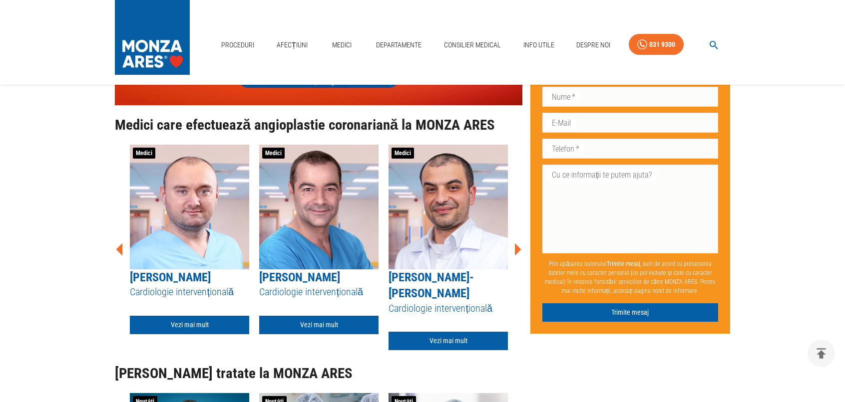
click at [515, 256] on icon at bounding box center [518, 249] width 6 height 12
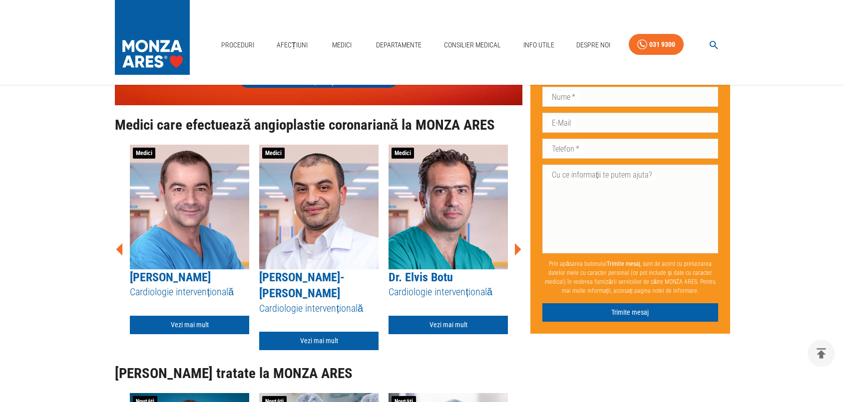
click at [515, 256] on icon at bounding box center [518, 249] width 6 height 12
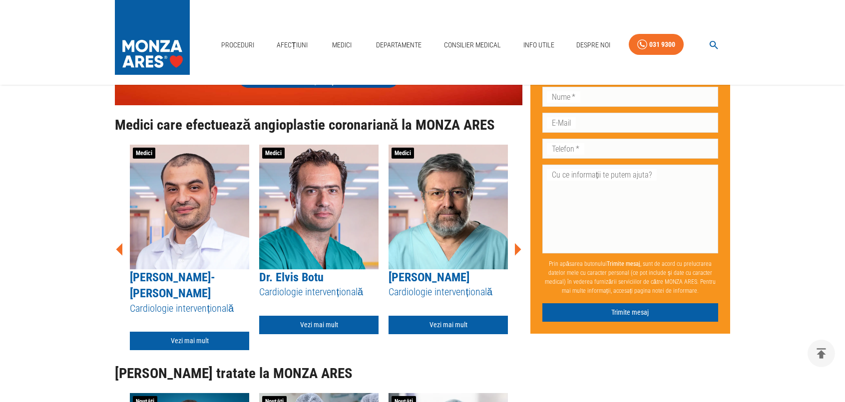
click at [515, 256] on icon at bounding box center [518, 249] width 6 height 12
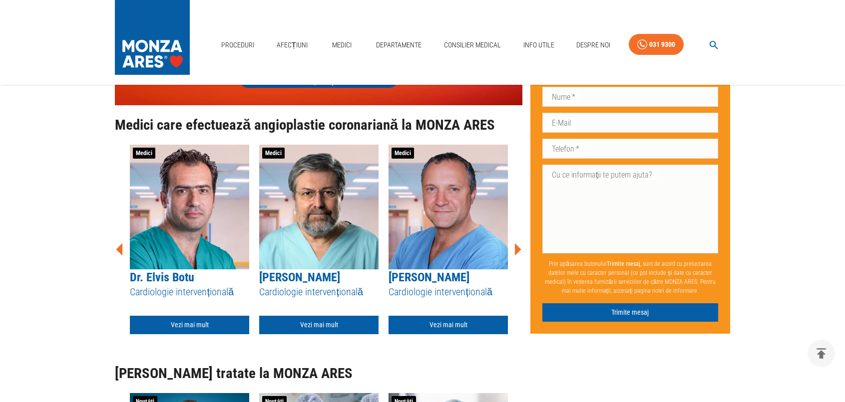
click at [515, 256] on icon at bounding box center [518, 249] width 6 height 12
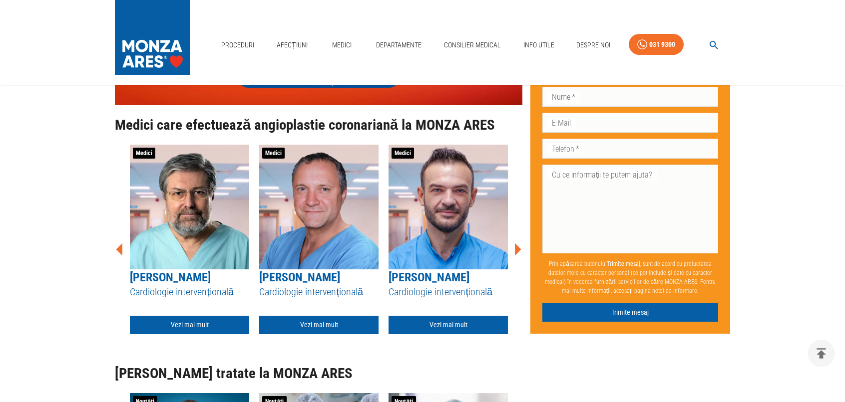
click at [515, 256] on icon at bounding box center [518, 249] width 6 height 12
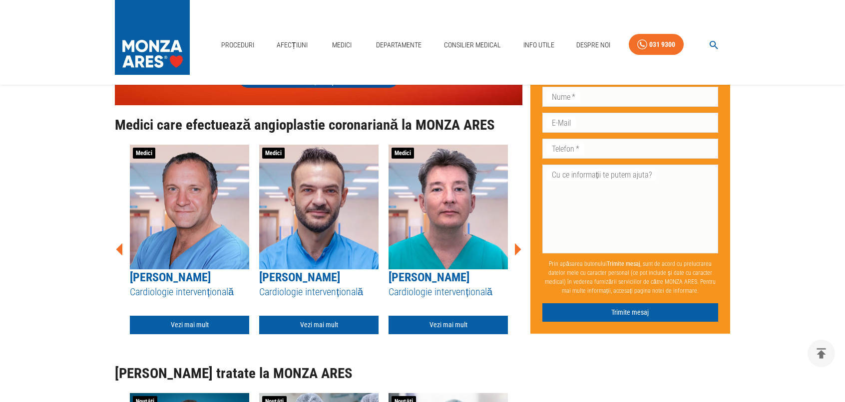
click at [515, 256] on icon at bounding box center [518, 249] width 6 height 12
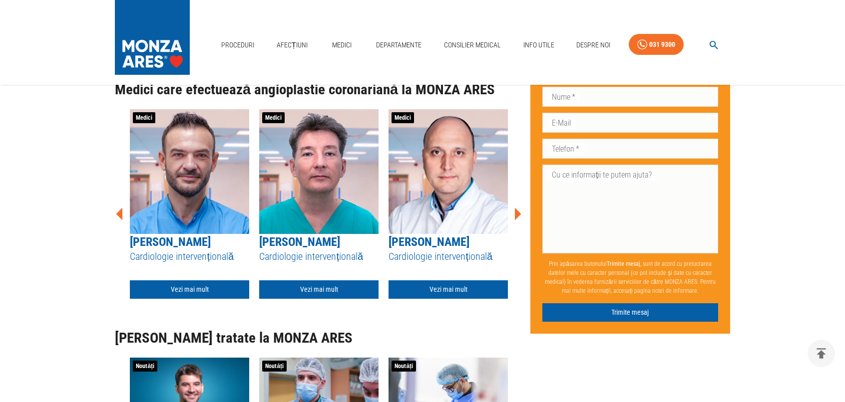
scroll to position [2986, 0]
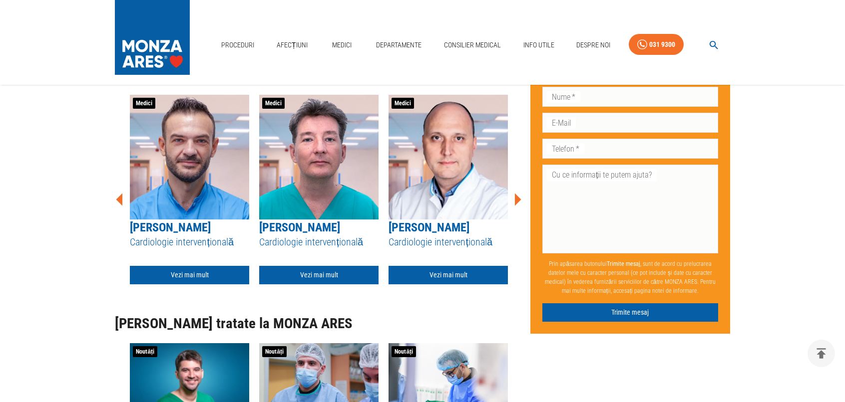
click at [320, 220] on img at bounding box center [318, 157] width 119 height 125
click at [317, 285] on link "Vezi mai mult" at bounding box center [318, 275] width 119 height 18
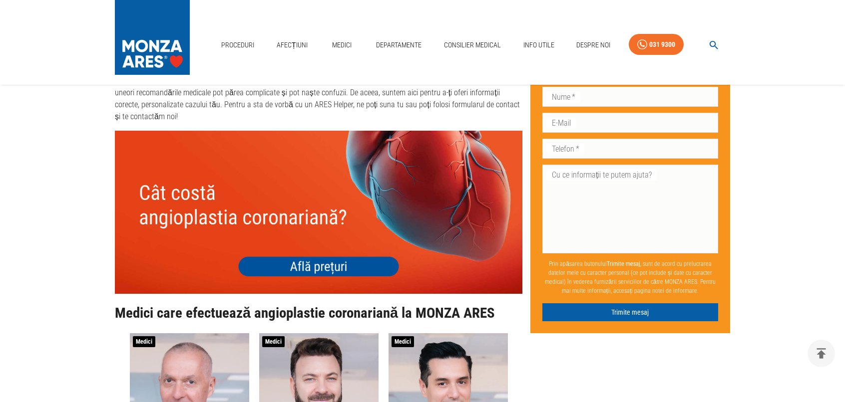
scroll to position [2936, 0]
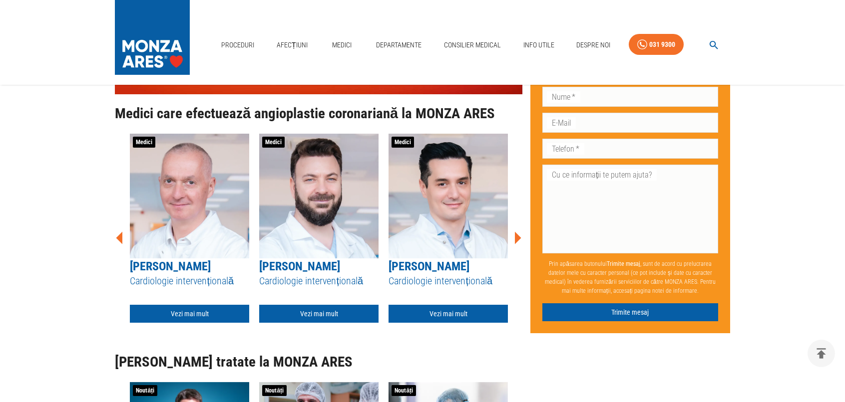
click at [515, 245] on icon at bounding box center [518, 238] width 6 height 12
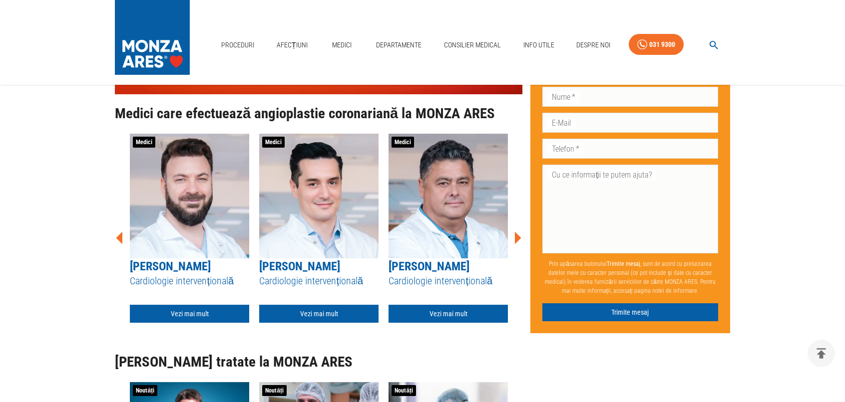
click at [515, 245] on icon at bounding box center [518, 238] width 6 height 12
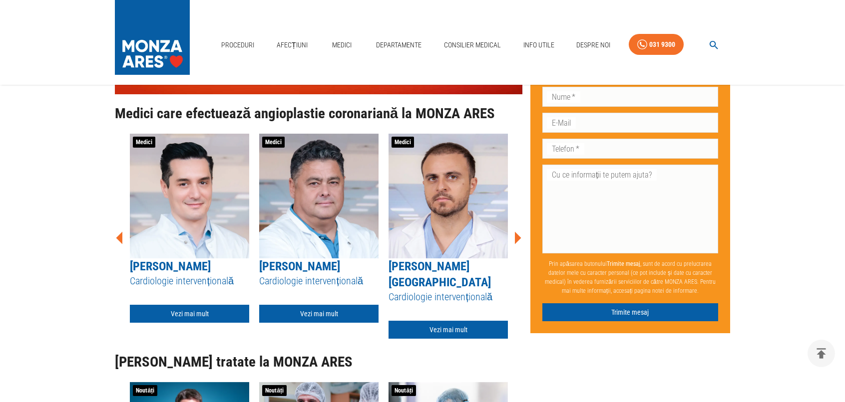
click at [515, 245] on icon at bounding box center [518, 238] width 6 height 12
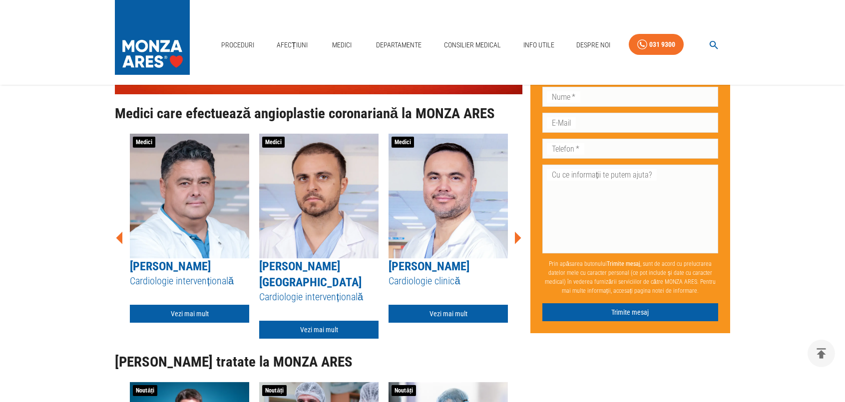
click at [515, 245] on icon at bounding box center [518, 238] width 6 height 12
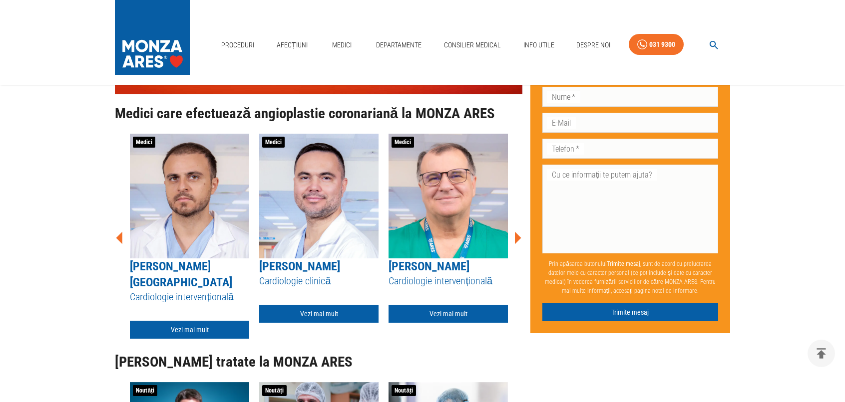
click at [515, 245] on icon at bounding box center [518, 238] width 6 height 12
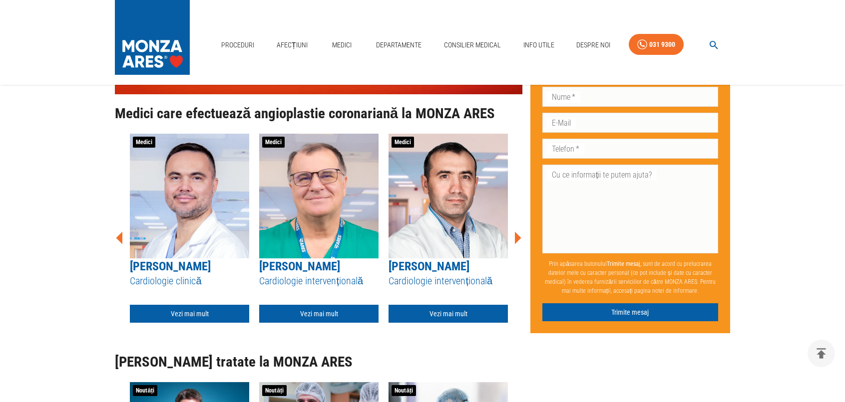
click at [515, 245] on icon at bounding box center [518, 238] width 6 height 12
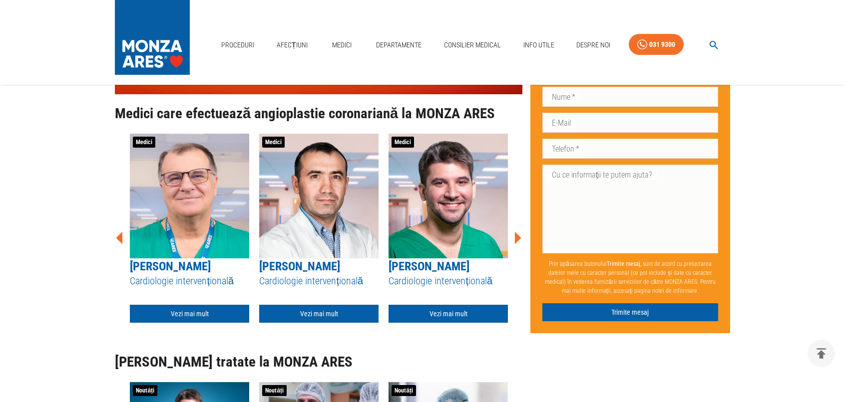
click at [515, 245] on icon at bounding box center [518, 238] width 6 height 12
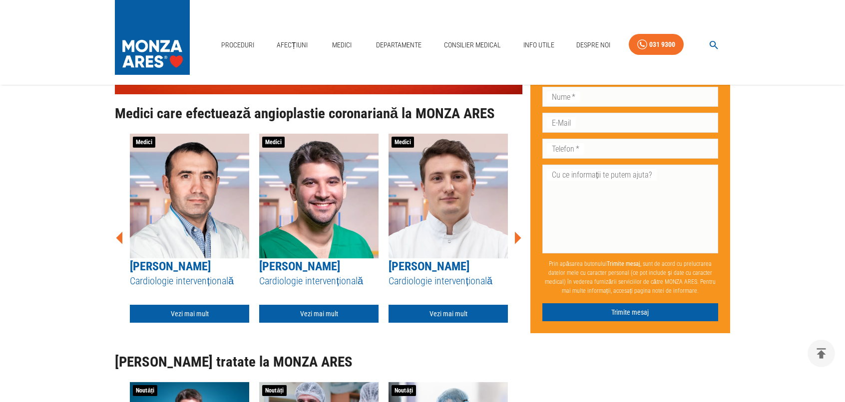
click at [515, 245] on icon at bounding box center [518, 238] width 6 height 12
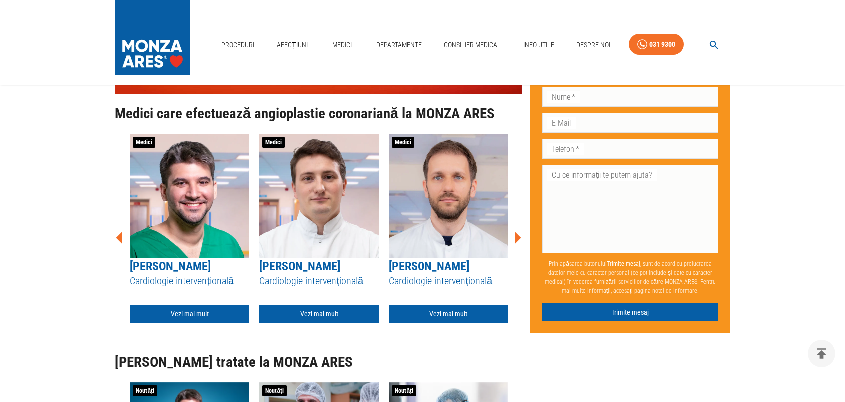
click at [515, 245] on icon at bounding box center [518, 238] width 6 height 12
